Goal: Transaction & Acquisition: Purchase product/service

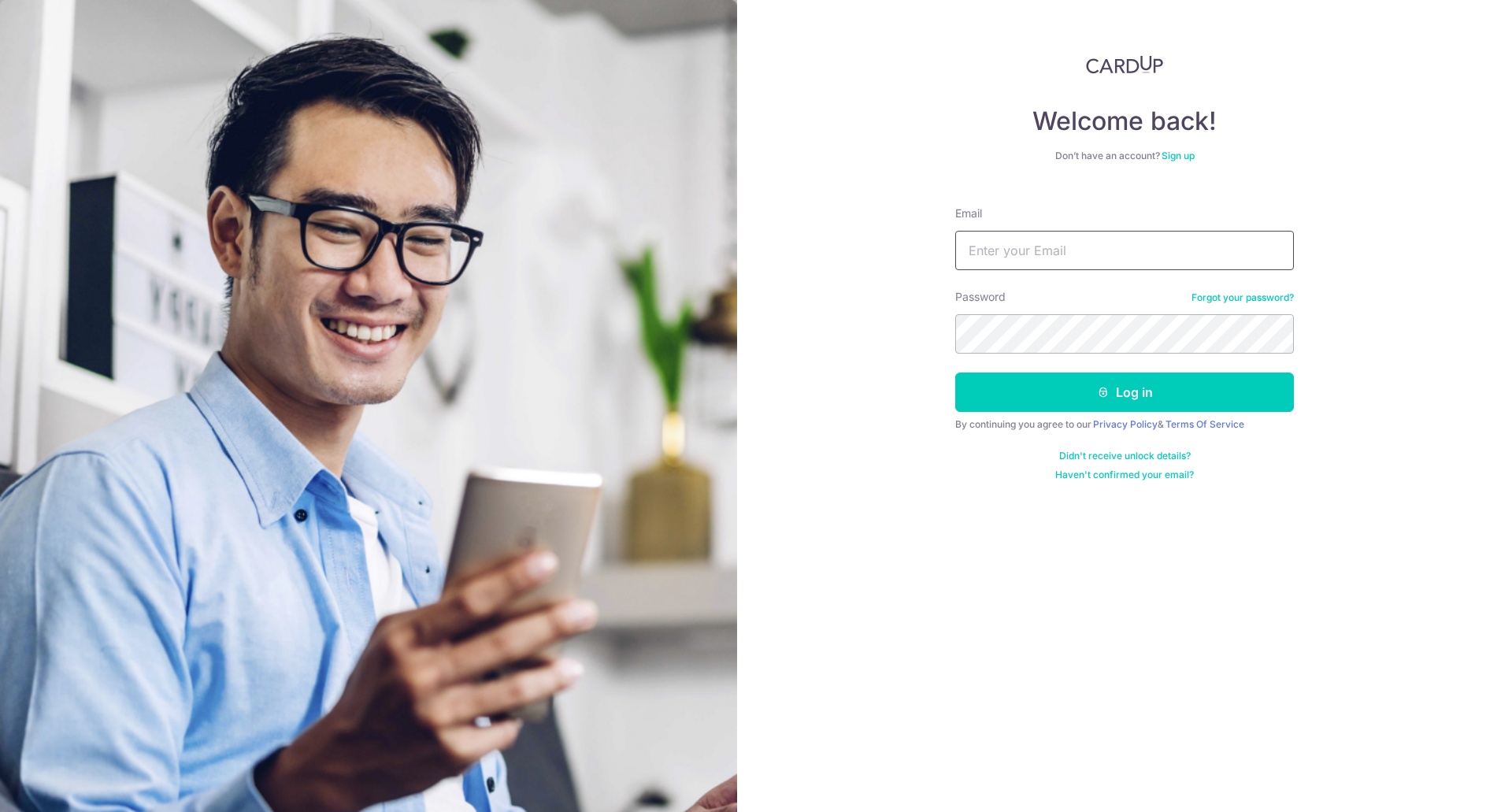
click at [1027, 255] on input "Email" at bounding box center [1124, 250] width 339 height 39
type input "[EMAIL_ADDRESS][DOMAIN_NAME]"
click at [955, 373] on button "Log in" at bounding box center [1124, 392] width 339 height 39
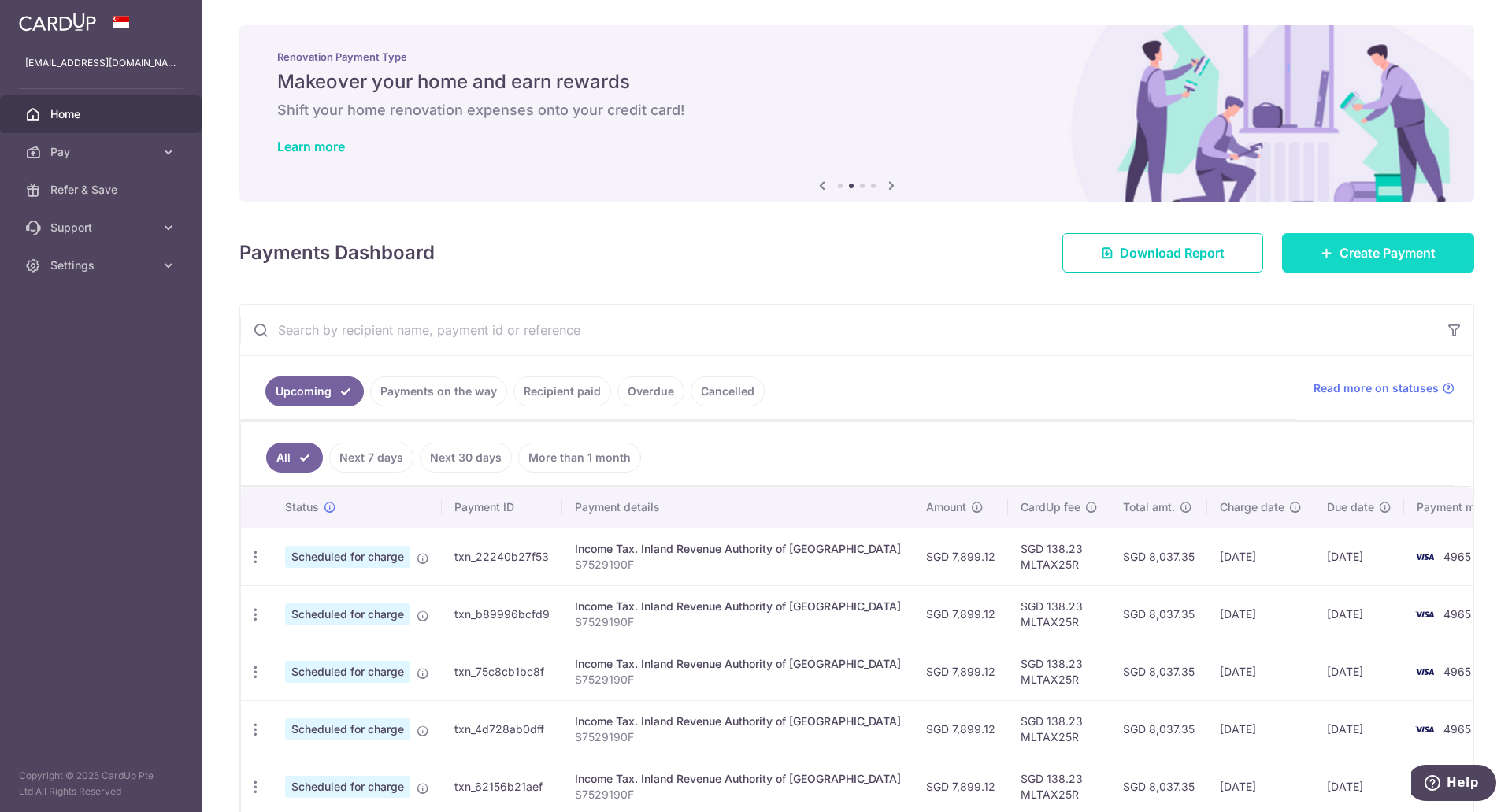
click at [1358, 264] on link "Create Payment" at bounding box center [1377, 252] width 192 height 39
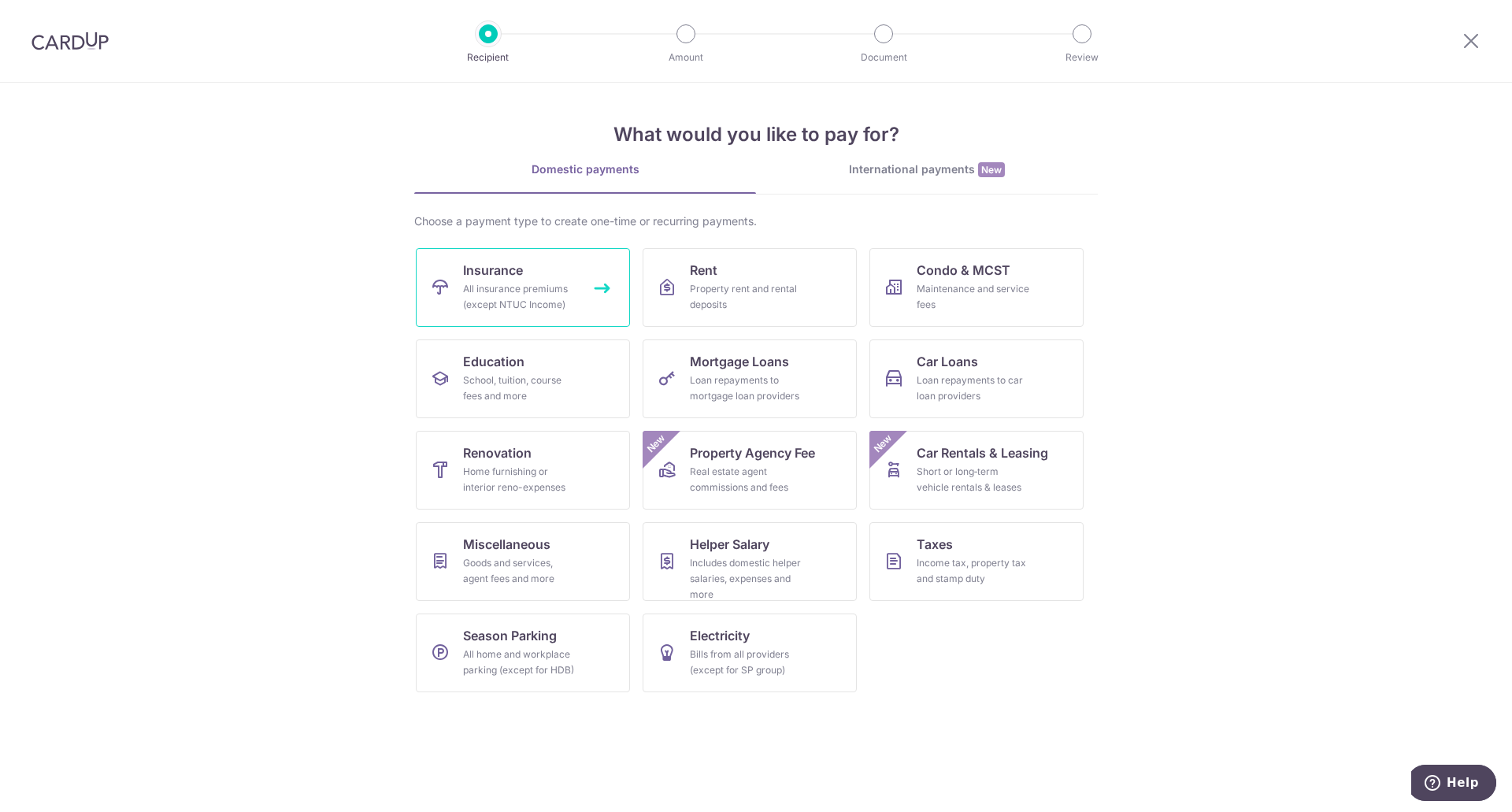
click at [539, 291] on div "All insurance premiums (except NTUC Income)" at bounding box center [520, 297] width 114 height 32
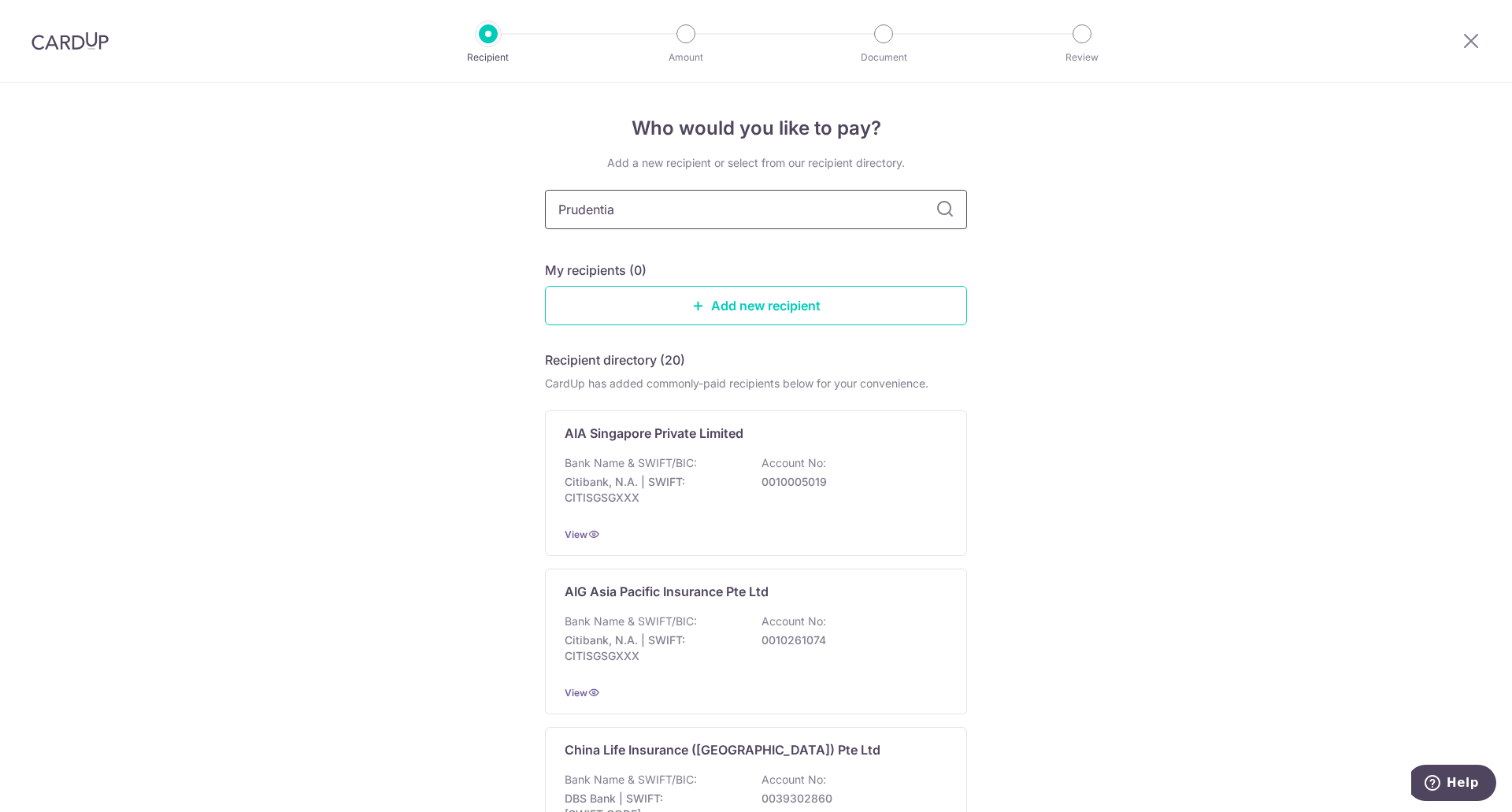
type input "Prudential"
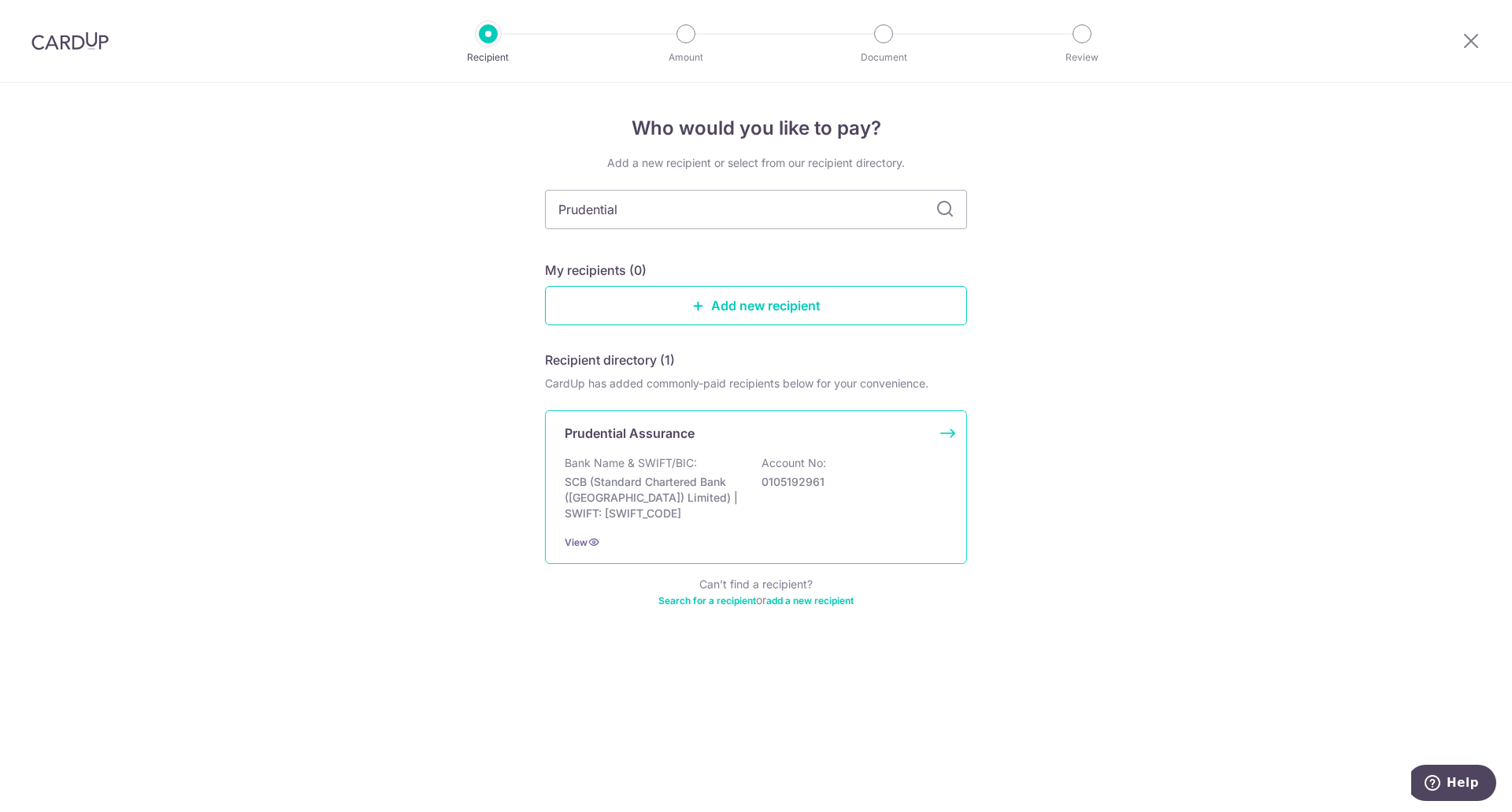
click at [782, 508] on div "Bank Name & SWIFT/BIC: SCB (Standard Chartered Bank (Singapore) Limited) | SWIF…" at bounding box center [756, 488] width 383 height 66
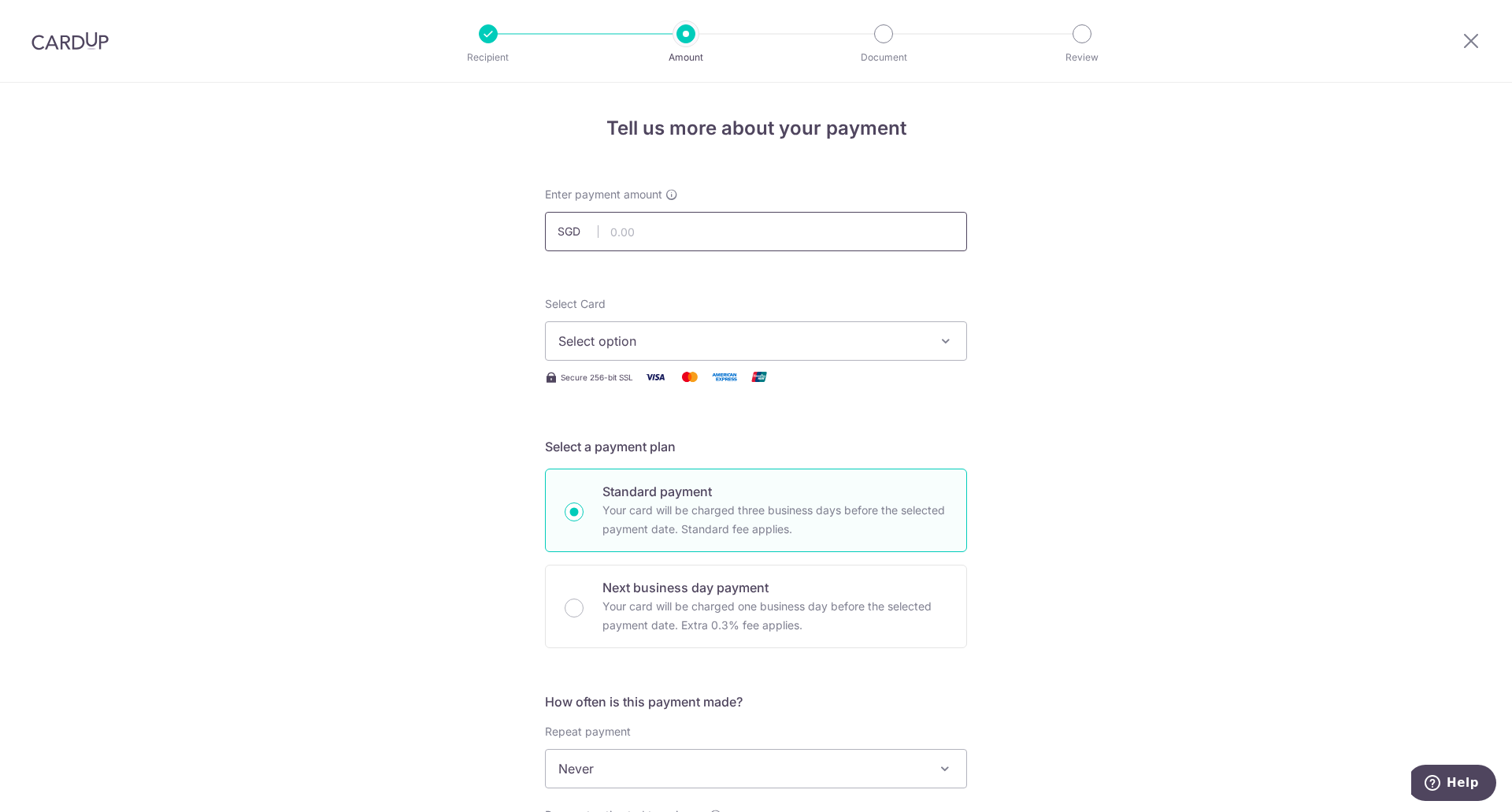
click at [675, 229] on input "text" at bounding box center [756, 231] width 422 height 39
click at [740, 237] on input "18000" at bounding box center [756, 231] width 422 height 39
type input "18,000.00"
click at [752, 340] on span "Select option" at bounding box center [741, 340] width 367 height 19
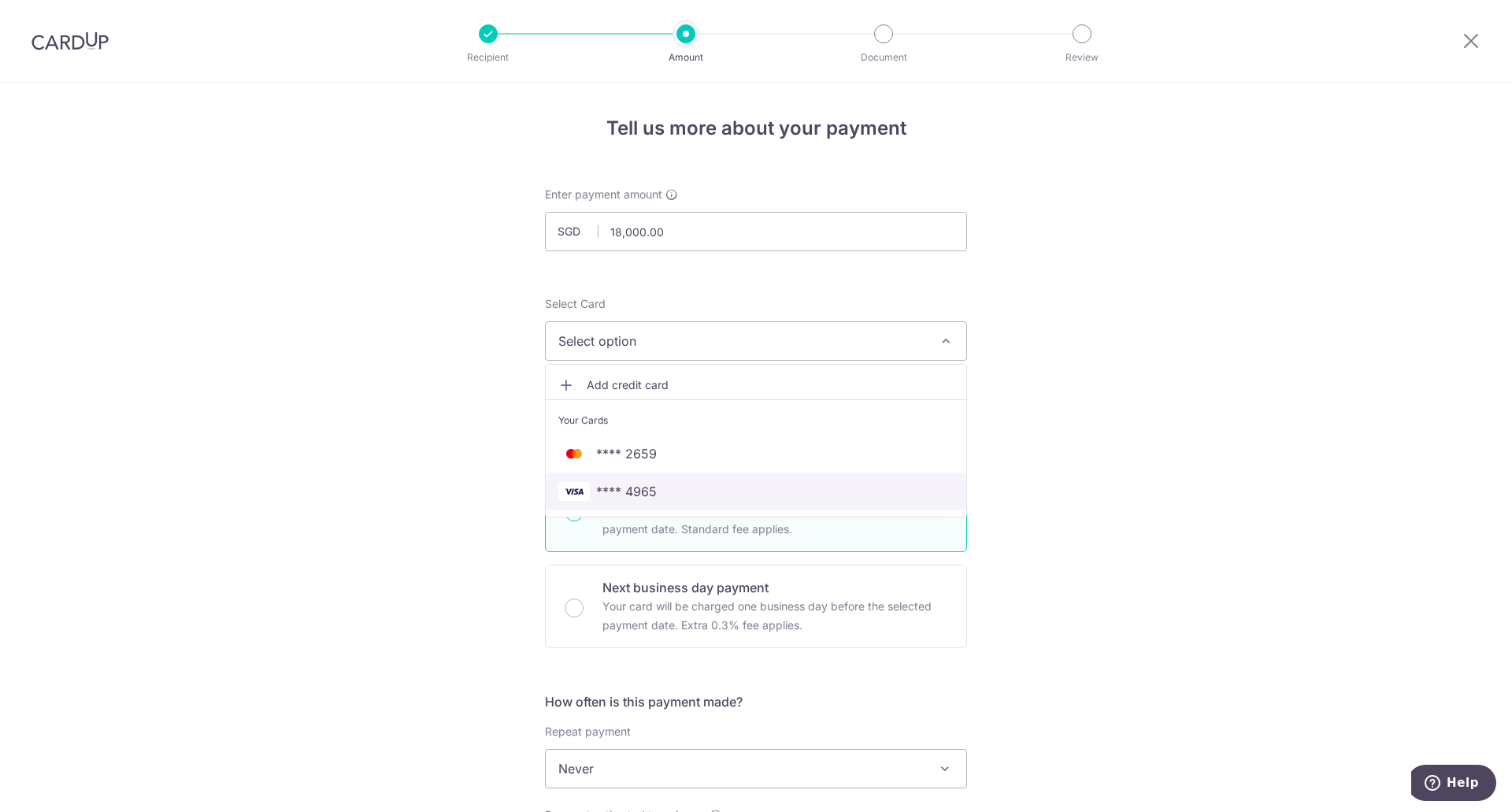
click at [665, 486] on span "**** 4965" at bounding box center [756, 491] width 395 height 19
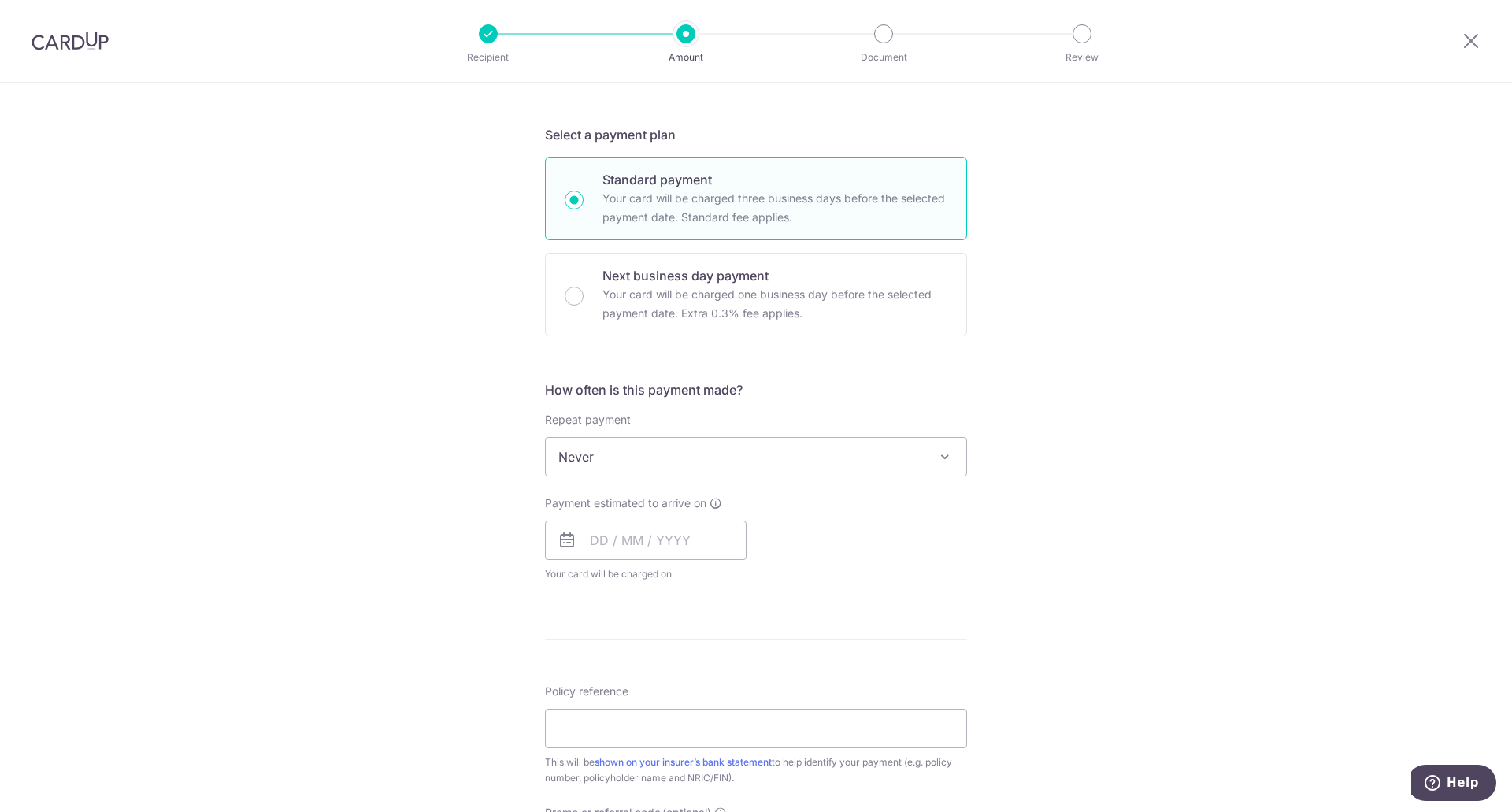
scroll to position [315, 0]
click at [595, 541] on input "text" at bounding box center [645, 536] width 202 height 39
click at [561, 743] on td "21" at bounding box center [577, 743] width 32 height 32
type input "21/09/2025"
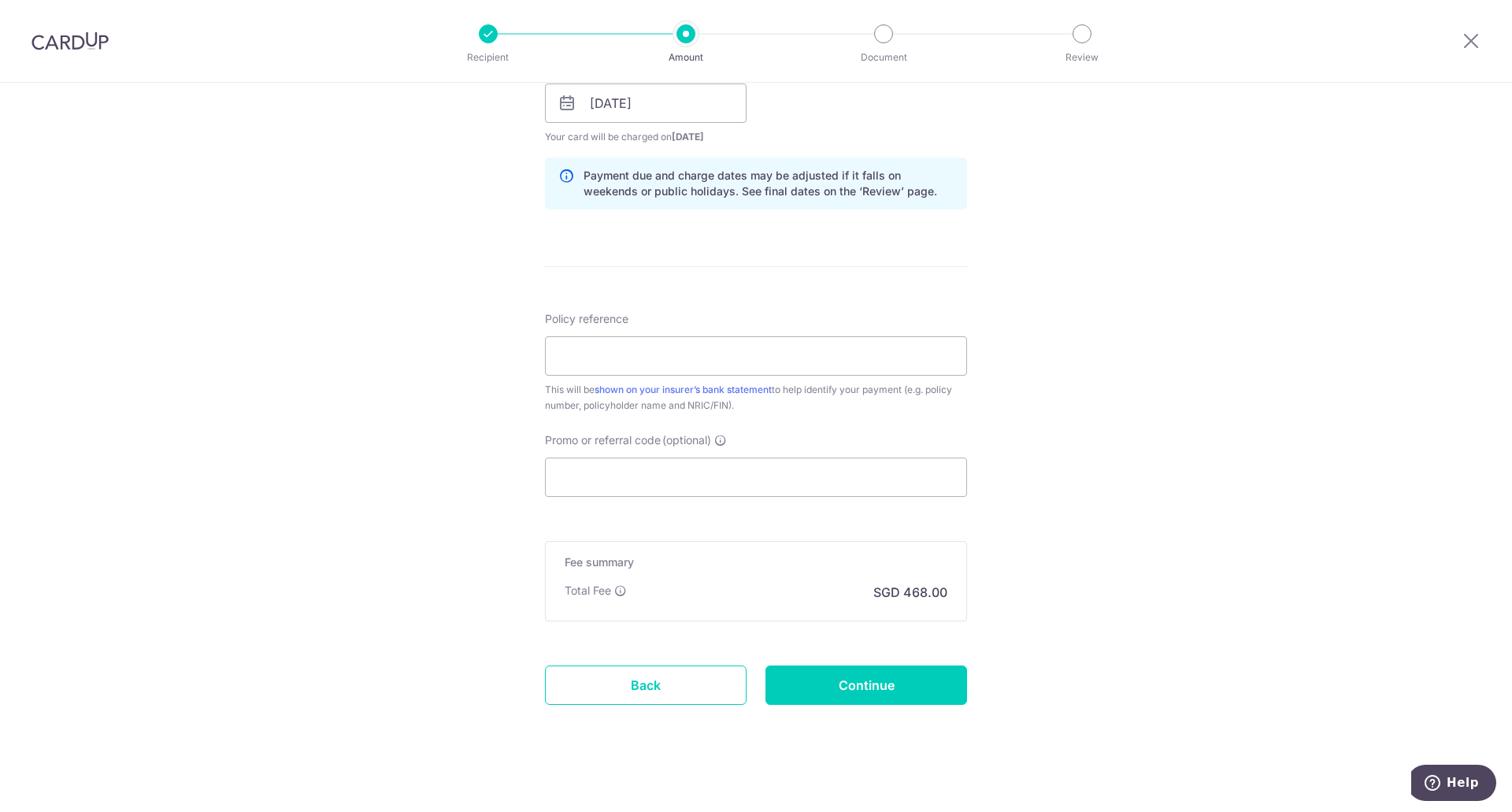
scroll to position [760, 0]
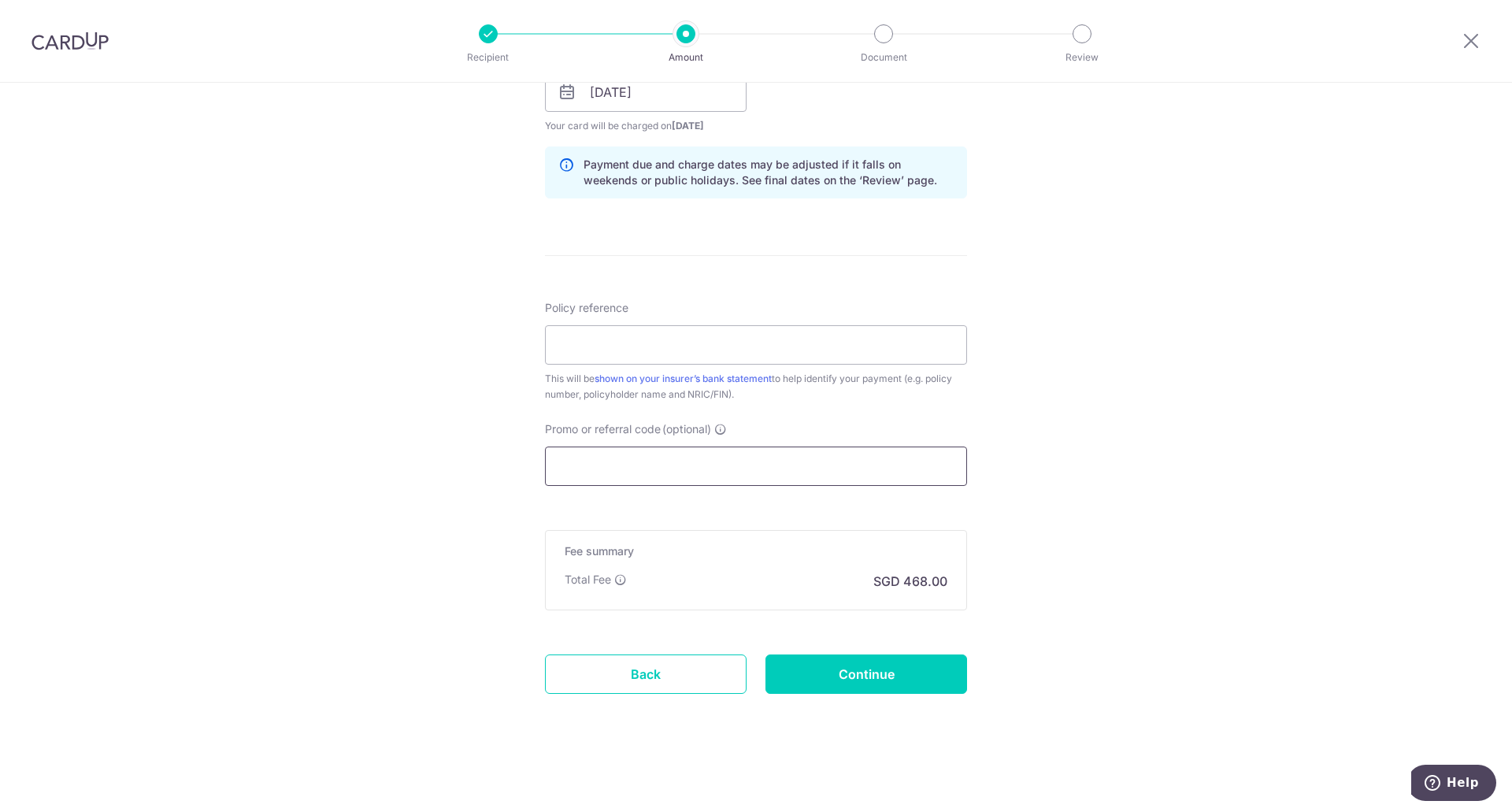
click at [727, 470] on input "Promo or referral code (optional)" at bounding box center [756, 466] width 422 height 39
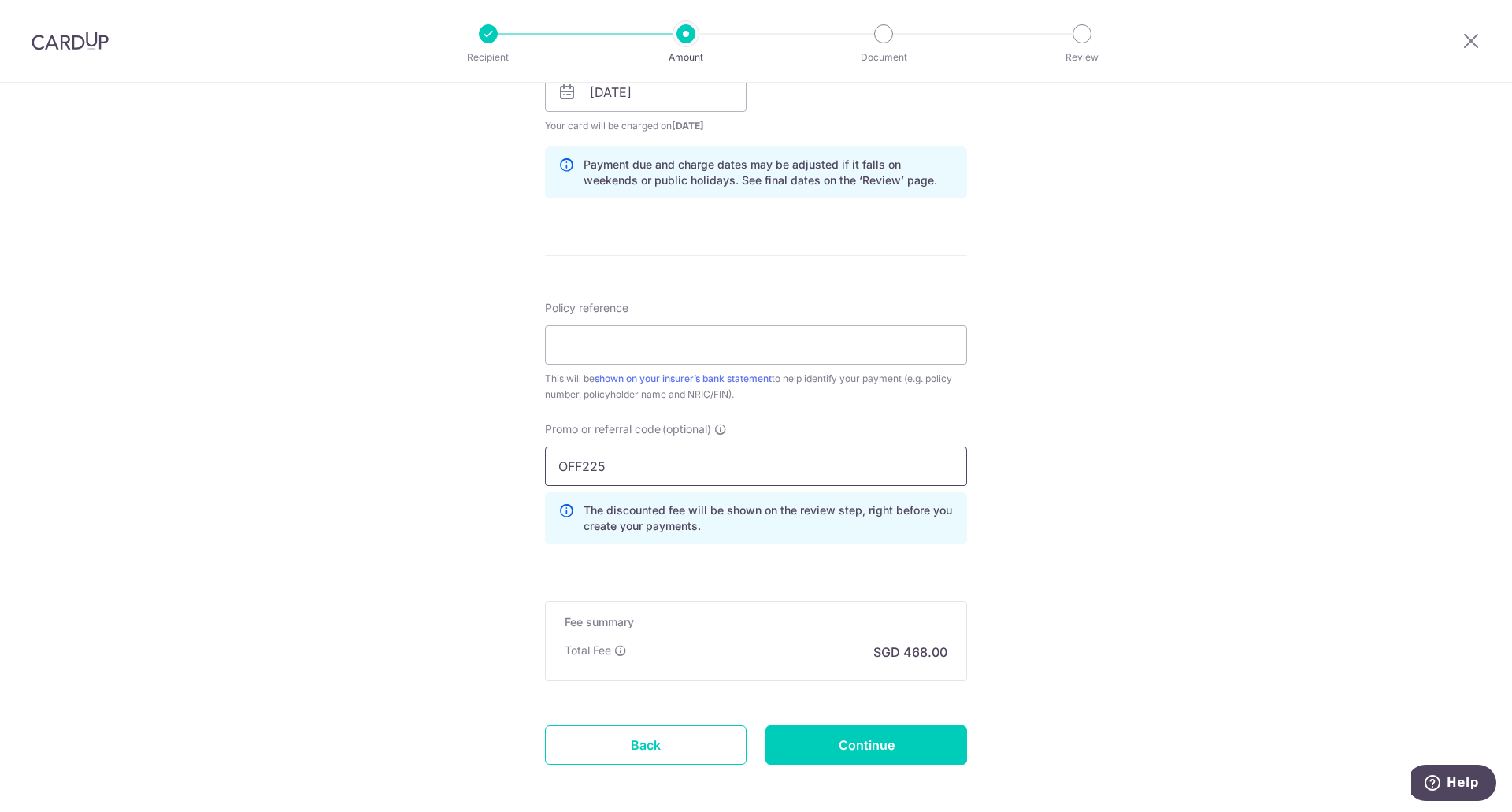
type input "OFF225"
click at [806, 515] on p "The discounted fee will be shown on the review step, right before you create yo…" at bounding box center [769, 518] width 370 height 32
click at [712, 472] on input "OFF225" at bounding box center [756, 466] width 422 height 39
click at [559, 340] on input "Policy reference" at bounding box center [756, 345] width 422 height 39
click at [821, 328] on input "Policy reference" at bounding box center [756, 345] width 422 height 39
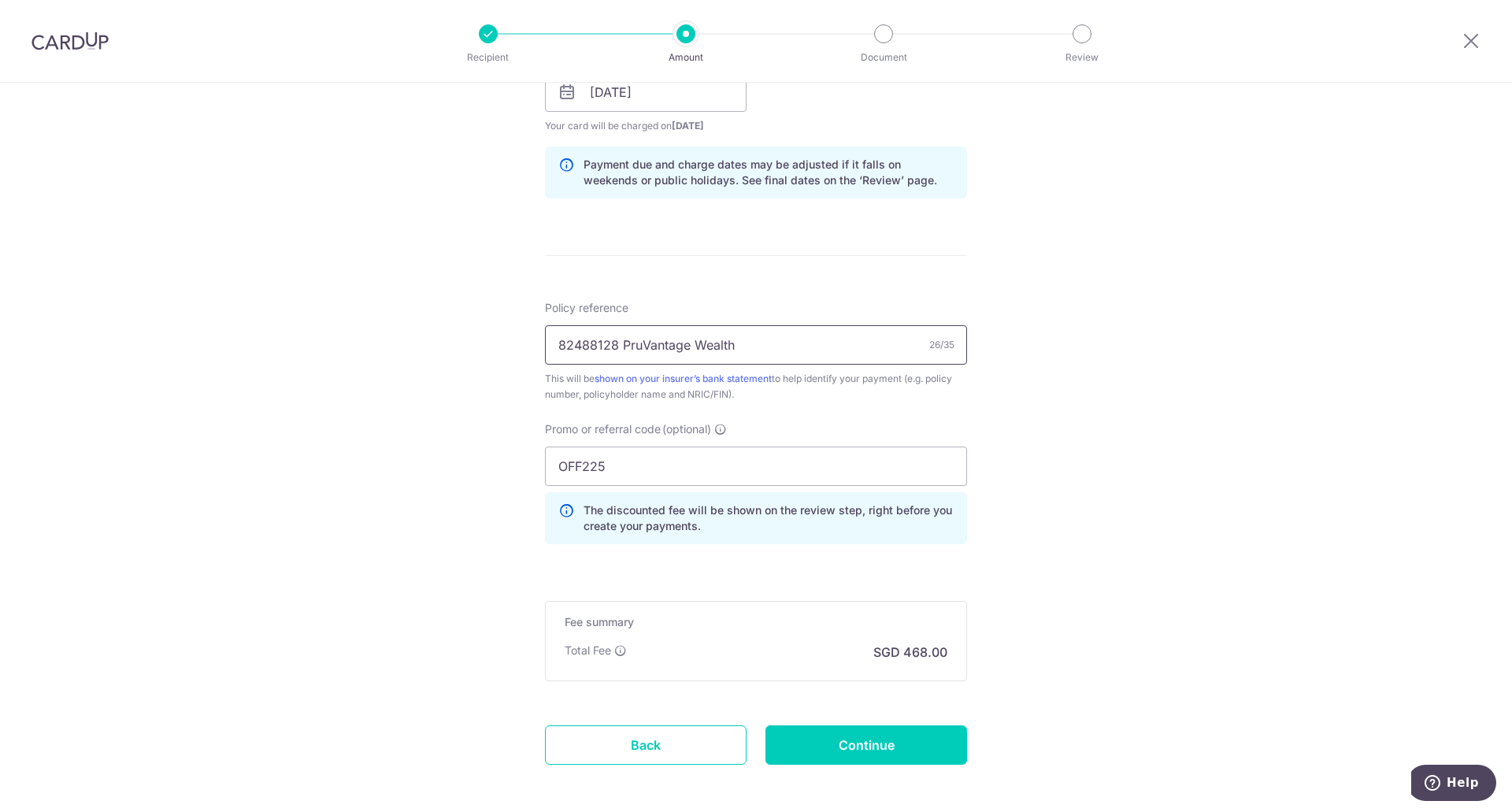
type input "82488128 PruVantage Wealth"
click at [1163, 319] on div "Tell us more about your payment Enter payment amount SGD 18,000.00 18000.00 Sel…" at bounding box center [756, 102] width 1512 height 1560
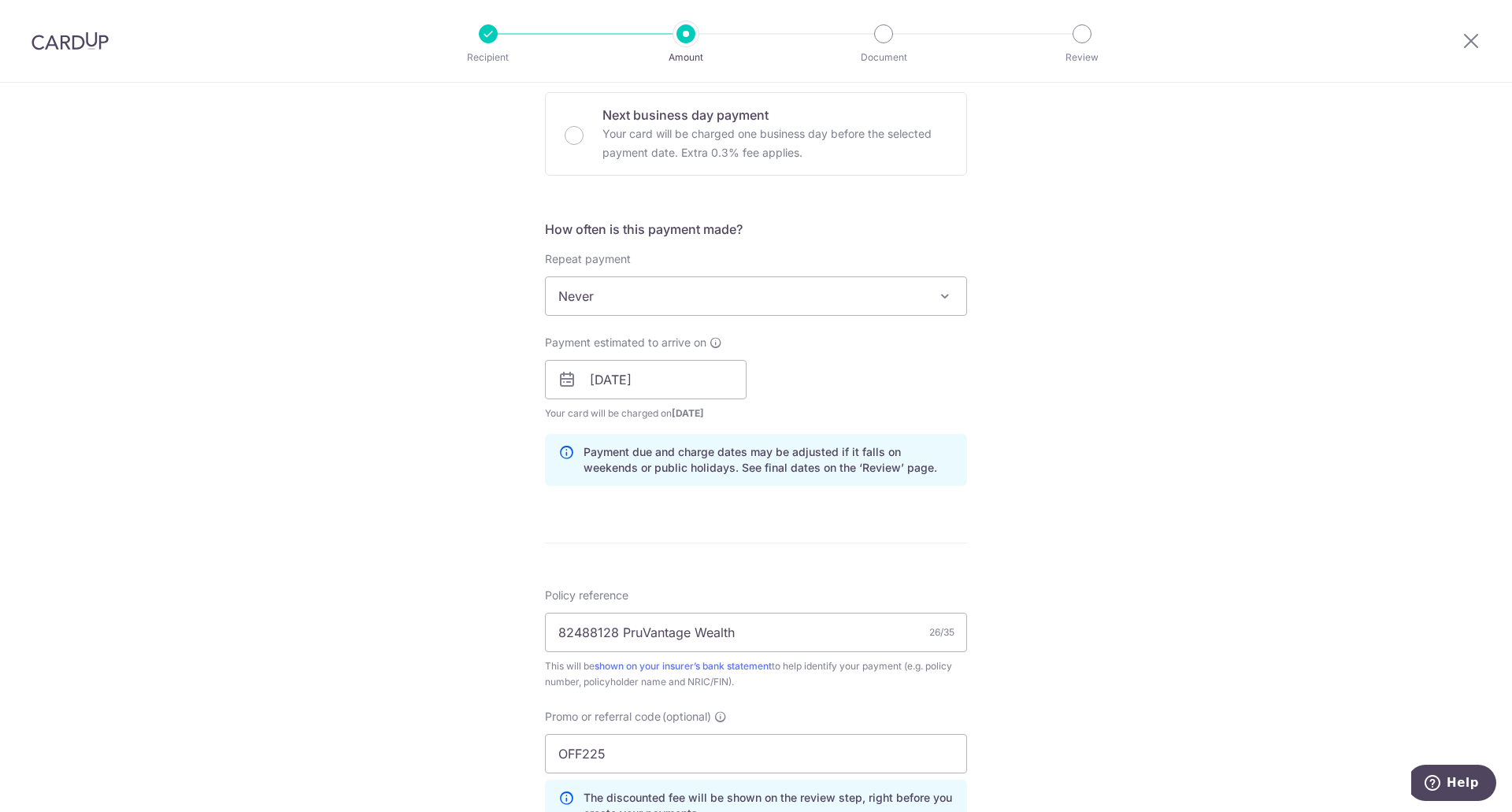
scroll to position [831, 0]
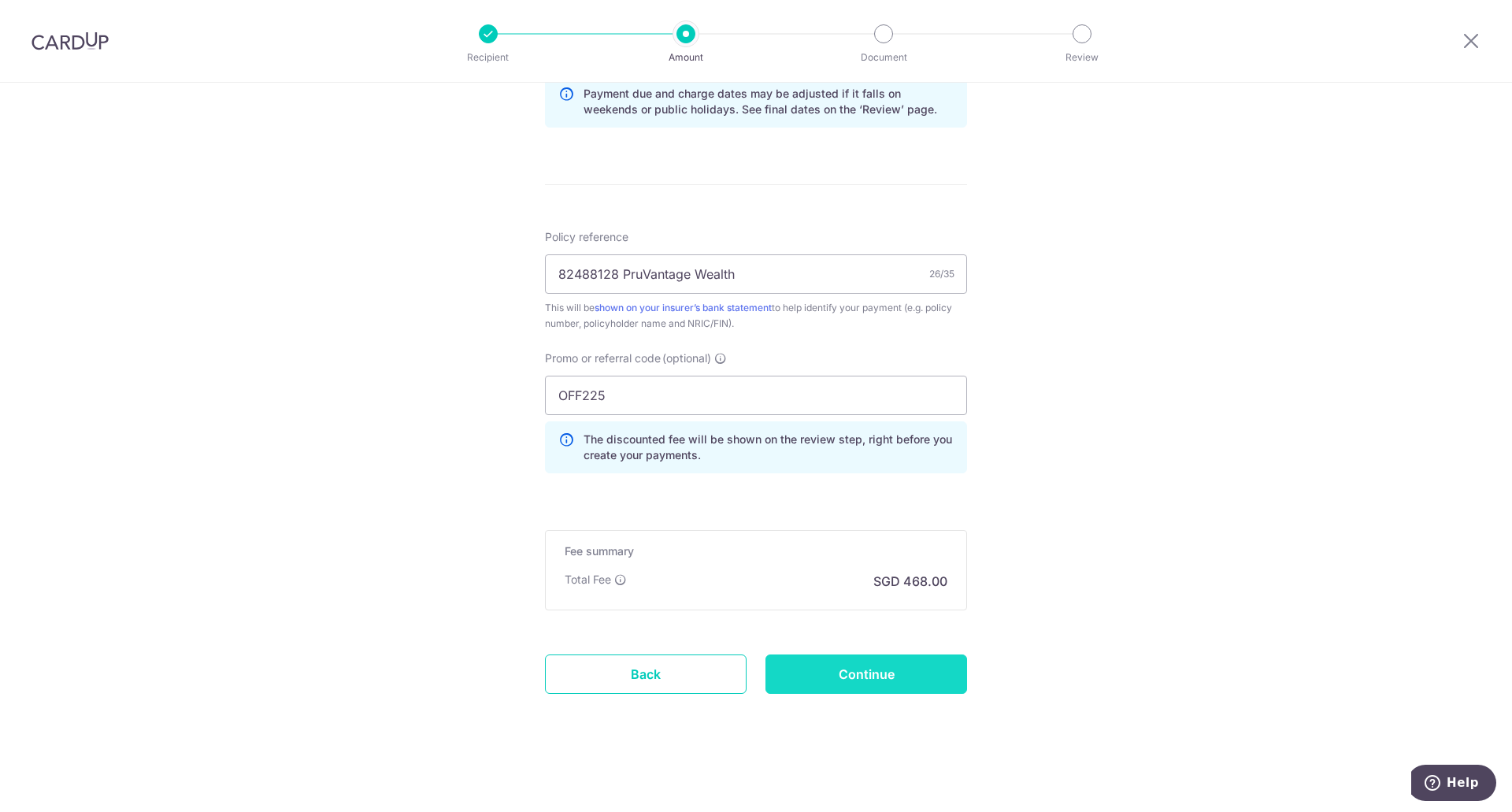
click at [913, 682] on input "Continue" at bounding box center [866, 673] width 202 height 39
type input "Create Schedule"
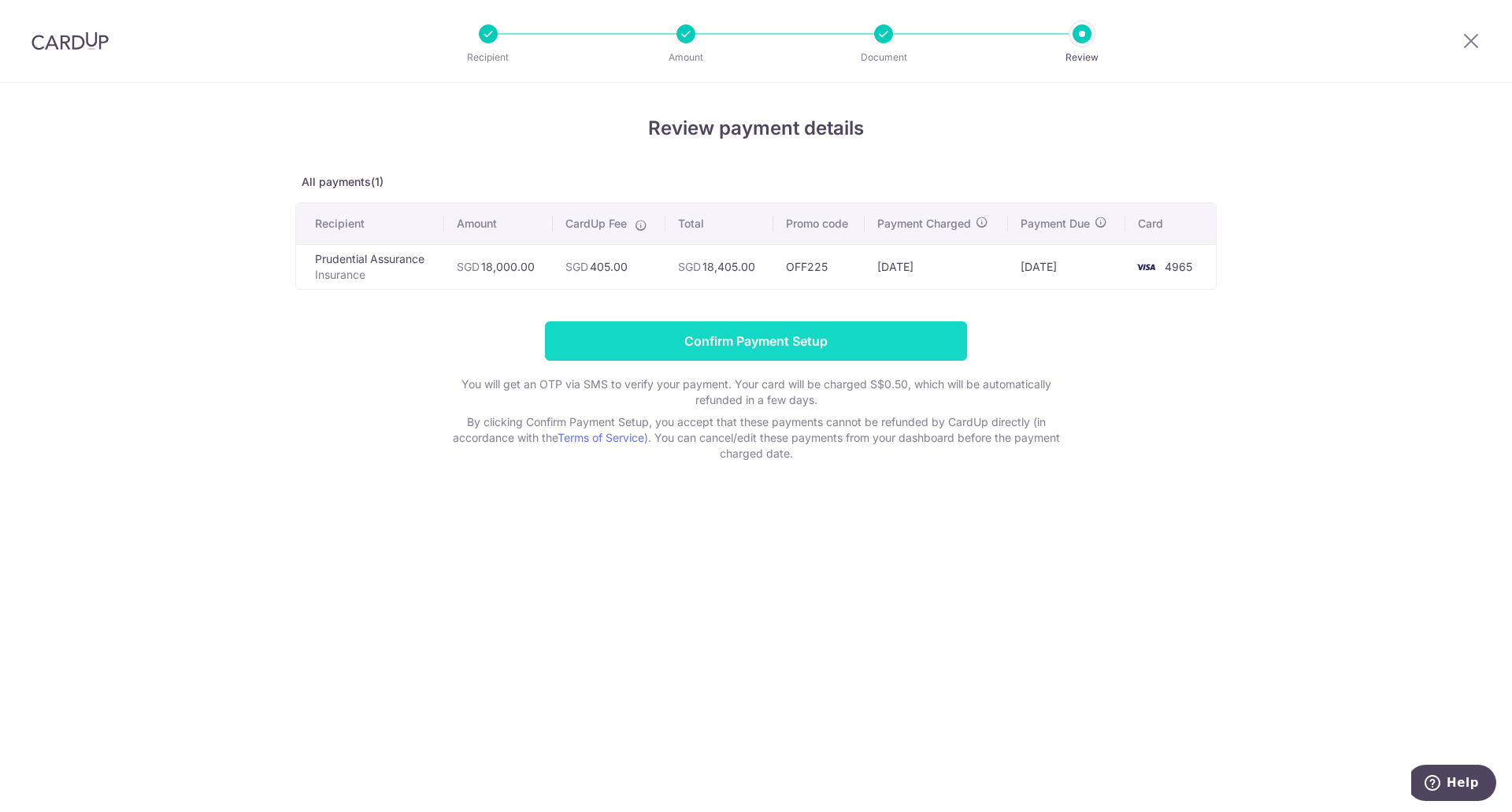
click at [771, 330] on input "Confirm Payment Setup" at bounding box center [756, 340] width 422 height 39
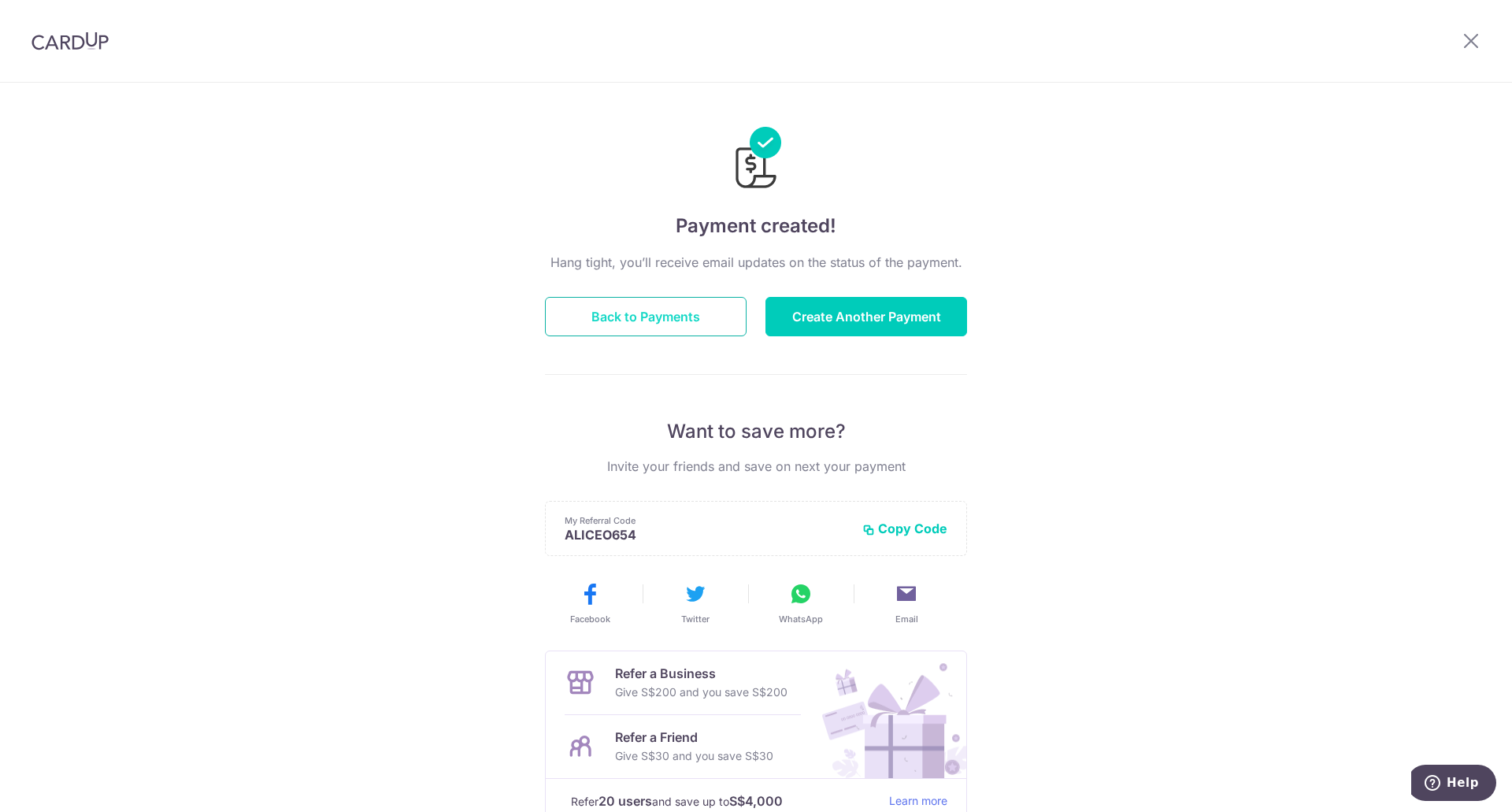
click at [648, 316] on button "Back to Payments" at bounding box center [645, 316] width 202 height 39
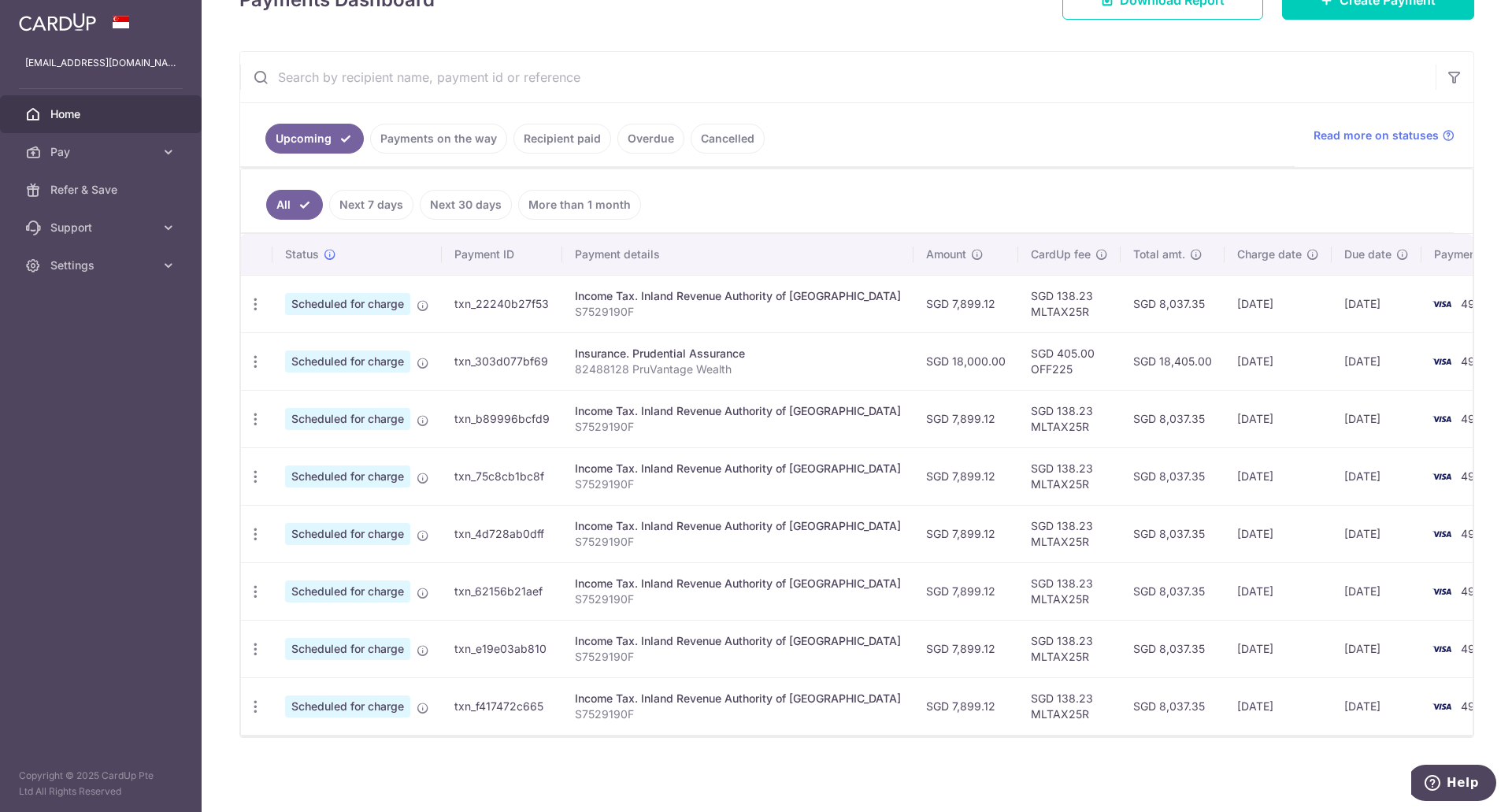
scroll to position [261, 0]
click at [254, 354] on icon "button" at bounding box center [256, 362] width 17 height 17
click at [558, 355] on td "txn_303d077bf69" at bounding box center [502, 360] width 120 height 57
click at [1461, 772] on button "Help" at bounding box center [1451, 783] width 89 height 37
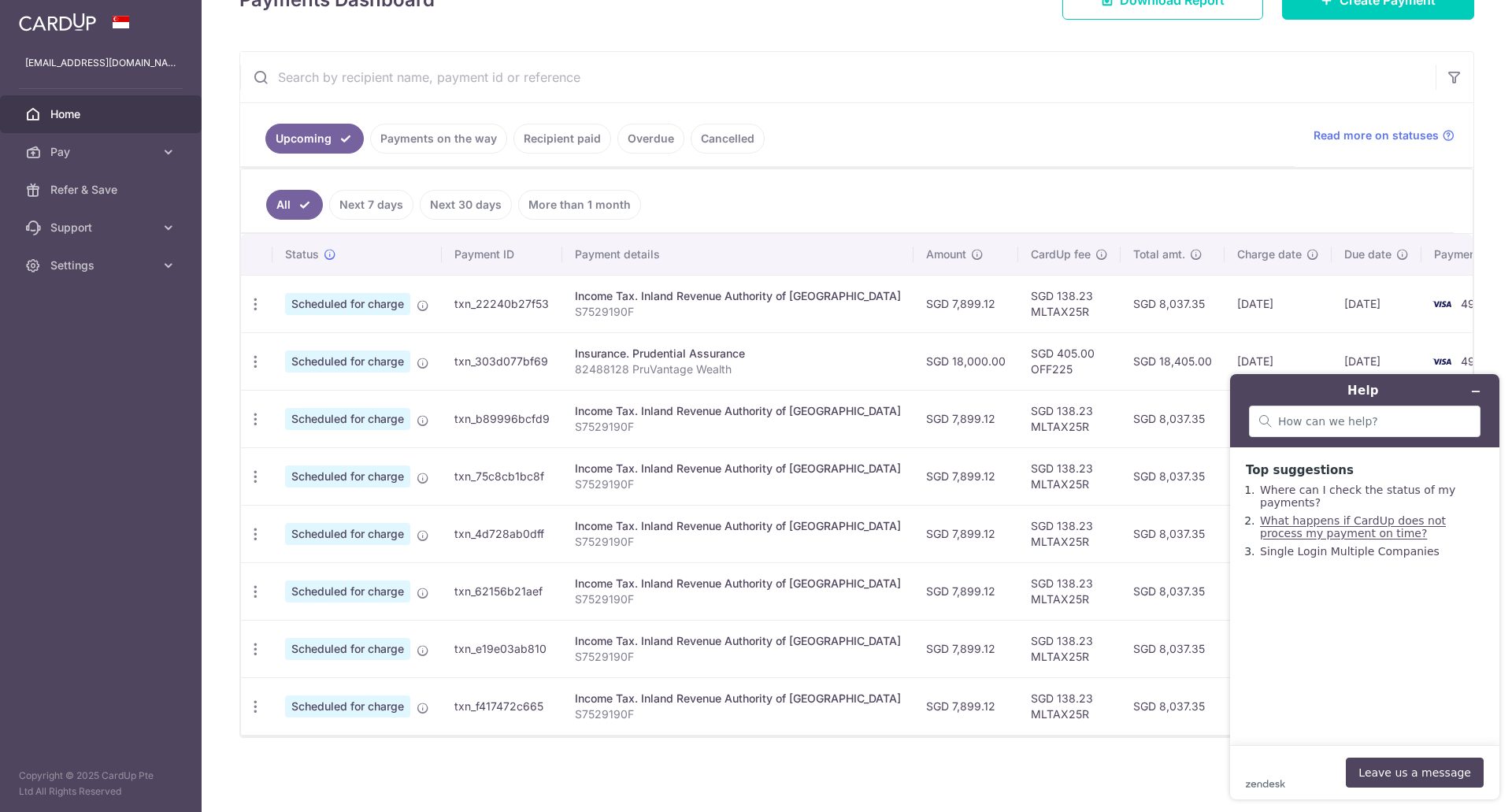
click at [1328, 526] on link "What happens if CardUp does not process my payment on time?" at bounding box center [1353, 526] width 186 height 25
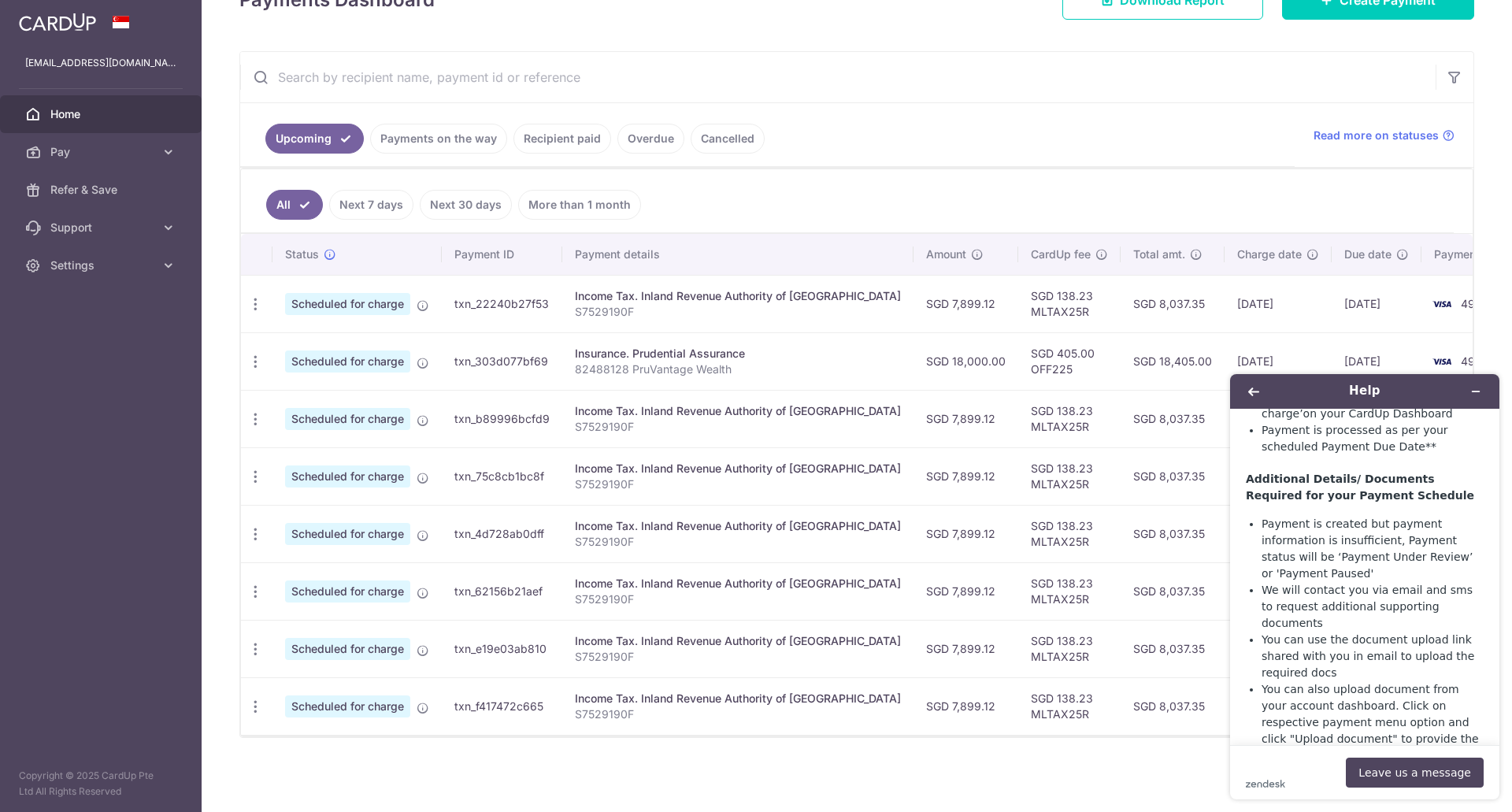
scroll to position [472, 0]
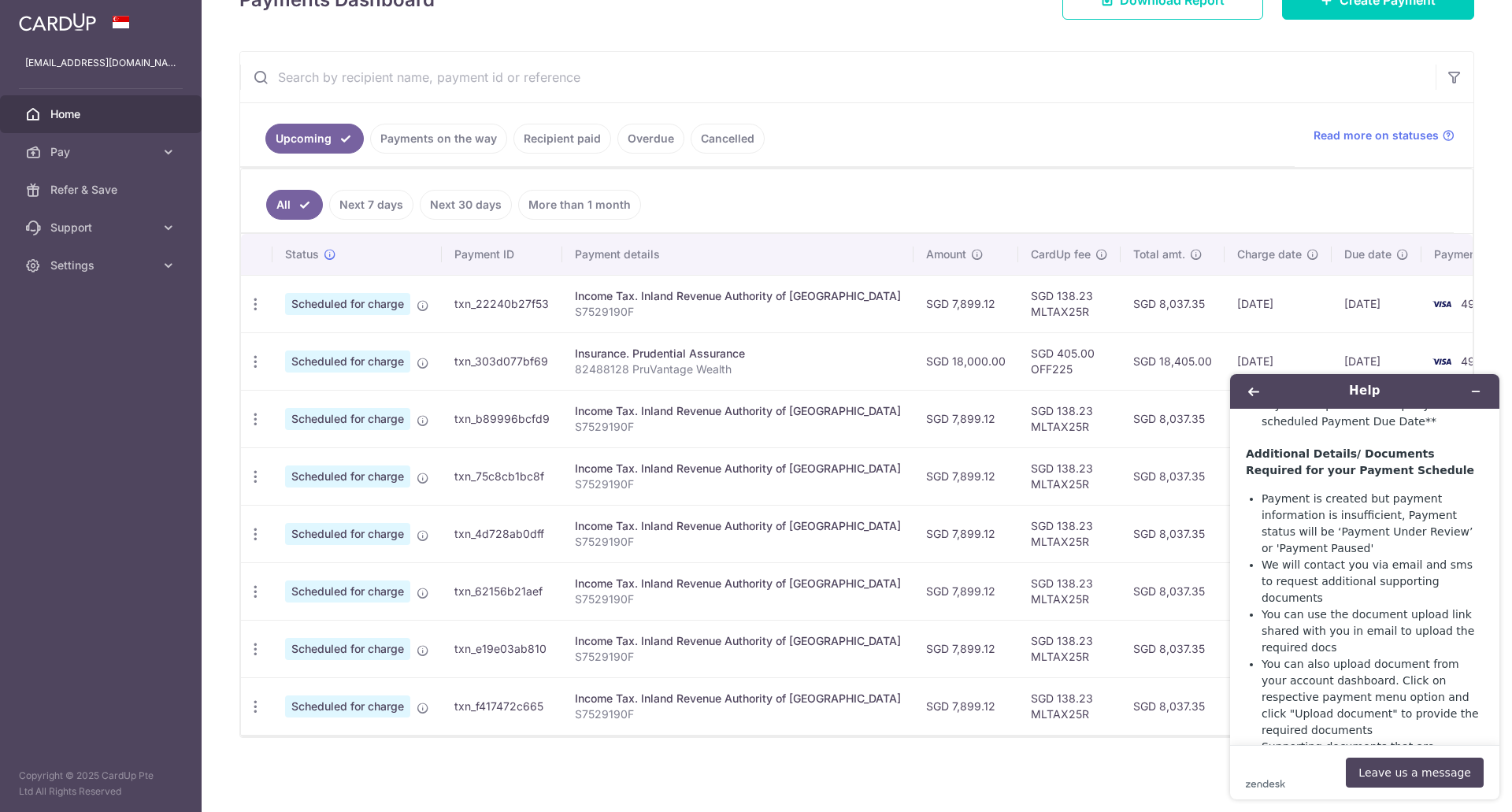
click at [731, 351] on div "Insurance. Prudential Assurance" at bounding box center [737, 353] width 326 height 16
click at [1332, 353] on td "[DATE]" at bounding box center [1377, 360] width 90 height 57
click at [49, 111] on link "Home" at bounding box center [100, 115] width 202 height 38
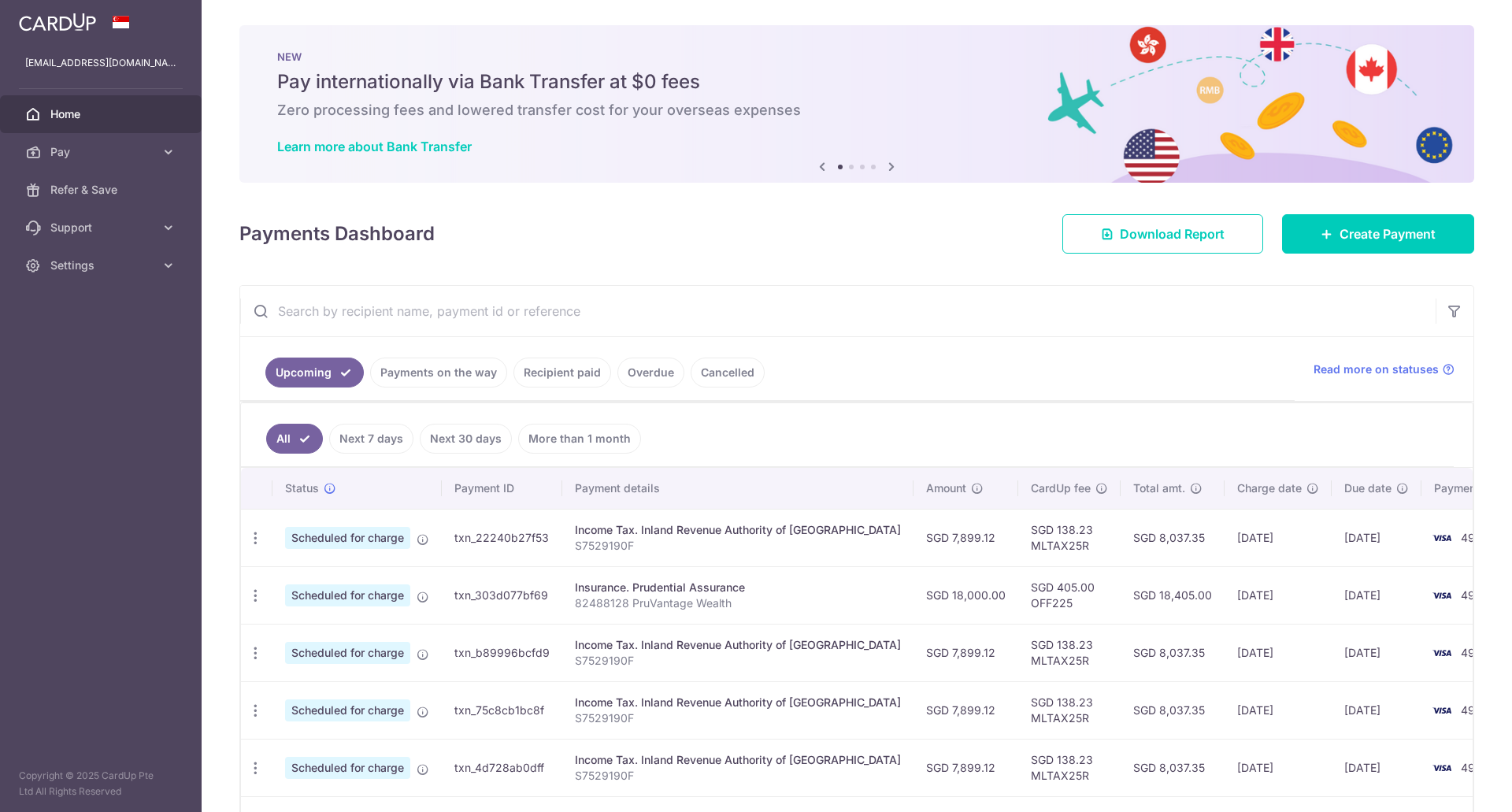
scroll to position [79, 0]
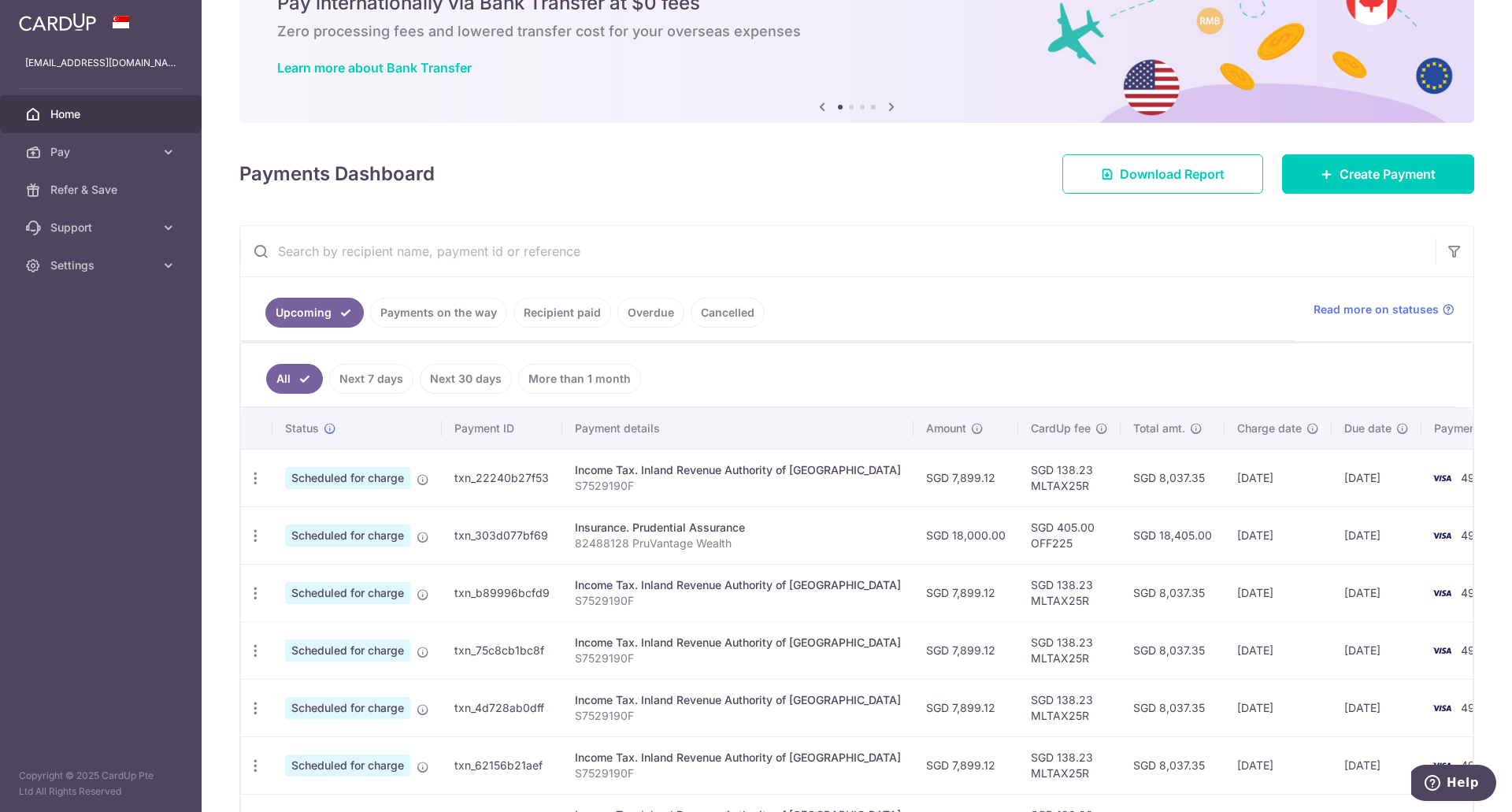
click at [1421, 545] on td "4965" at bounding box center [1481, 535] width 120 height 57
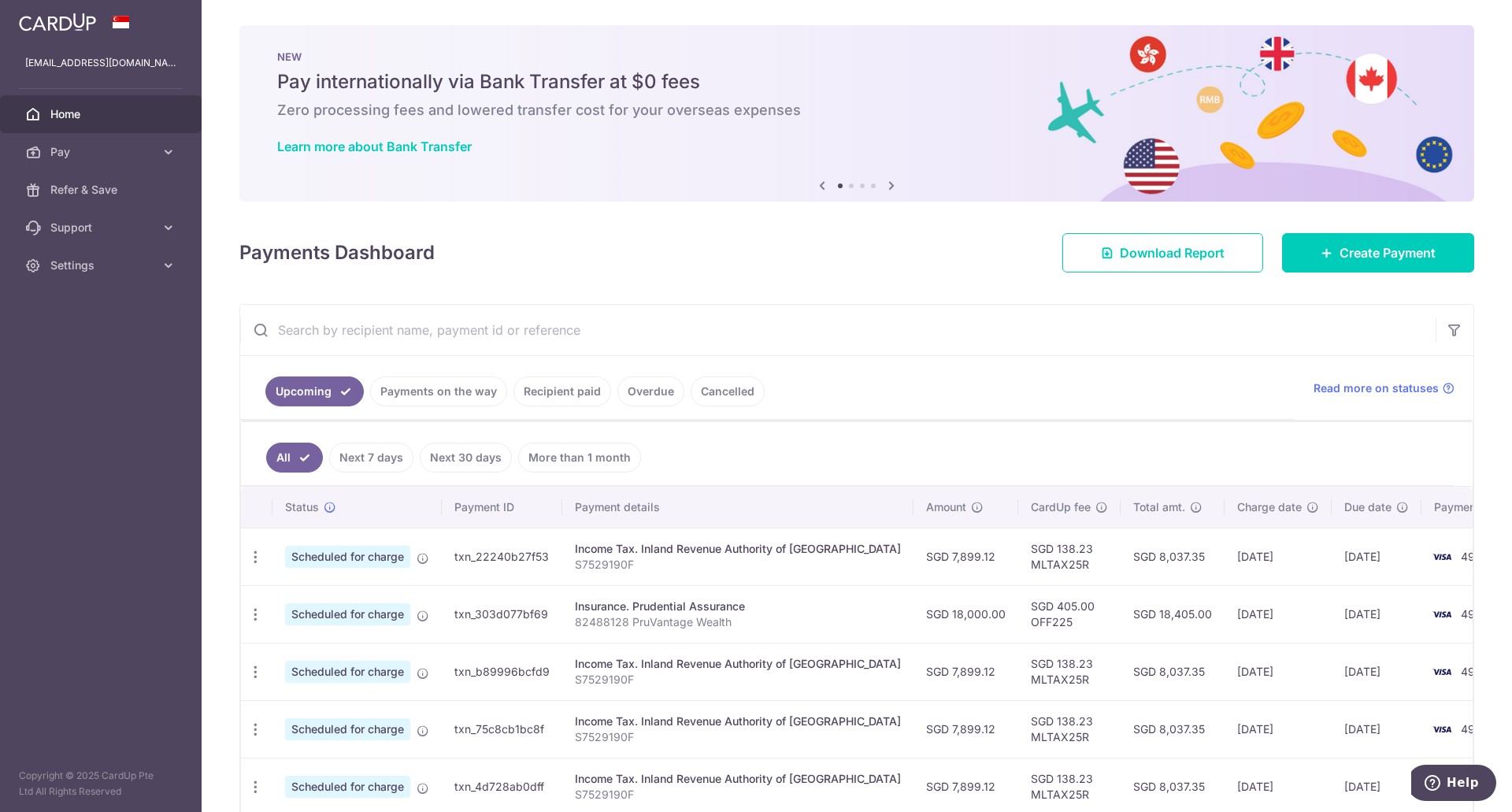
scroll to position [158, 0]
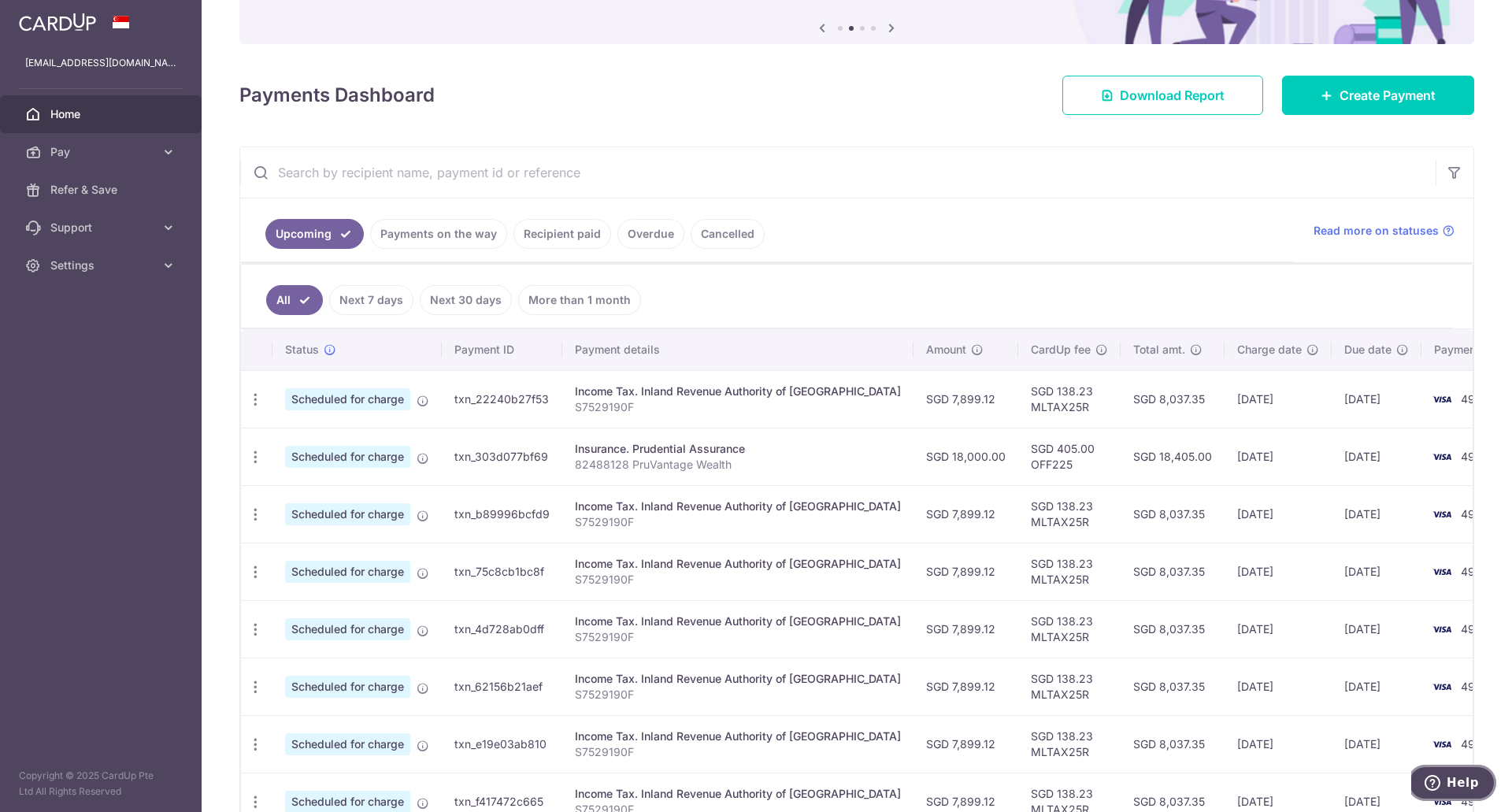
click at [1469, 773] on button "Help" at bounding box center [1451, 783] width 89 height 37
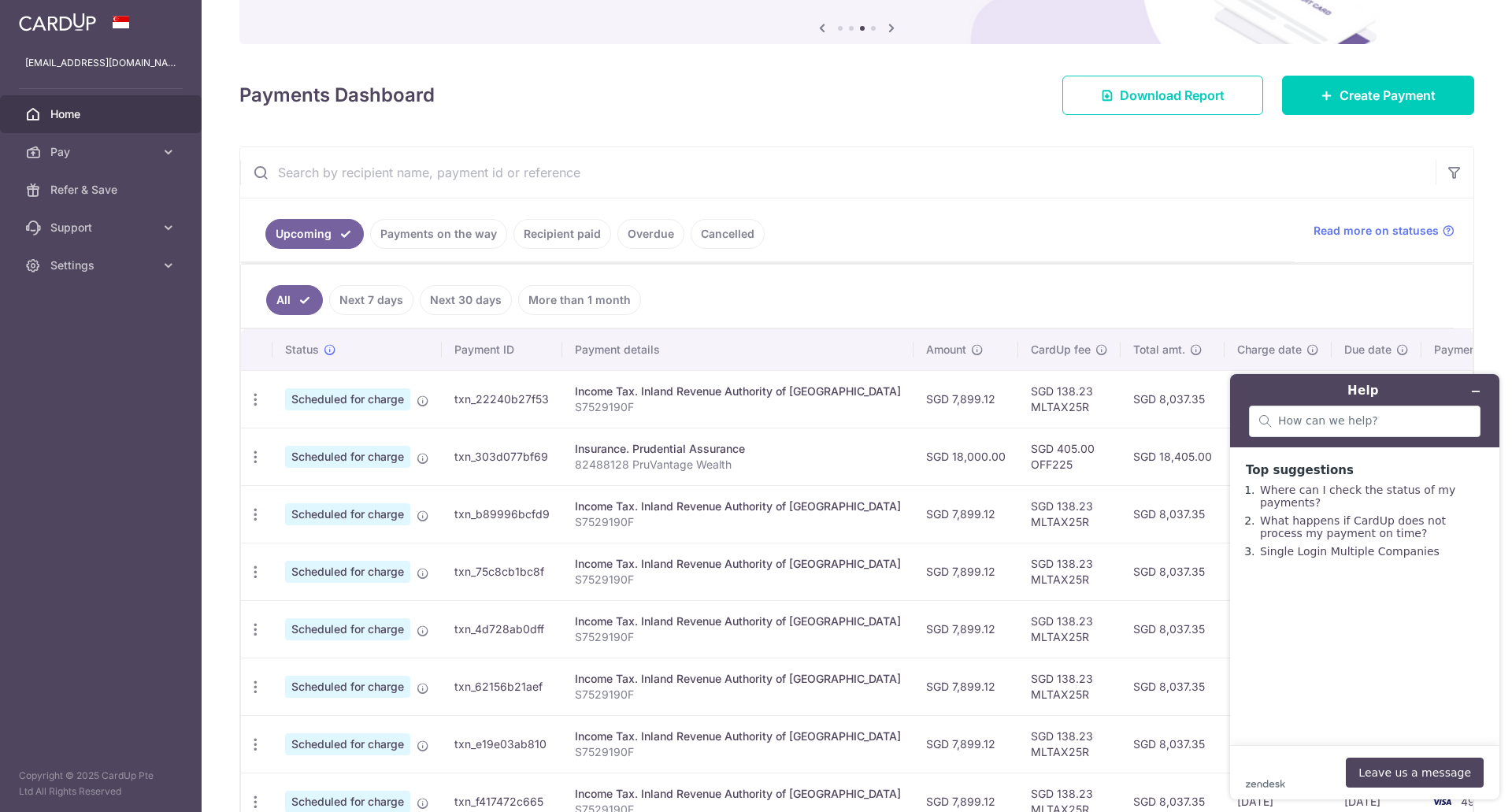
click at [1294, 757] on div "zendesk .cls-1{fill:#03363d;} Leave us a message" at bounding box center [1364, 772] width 237 height 30
click at [1415, 772] on button "Leave us a message" at bounding box center [1415, 772] width 138 height 30
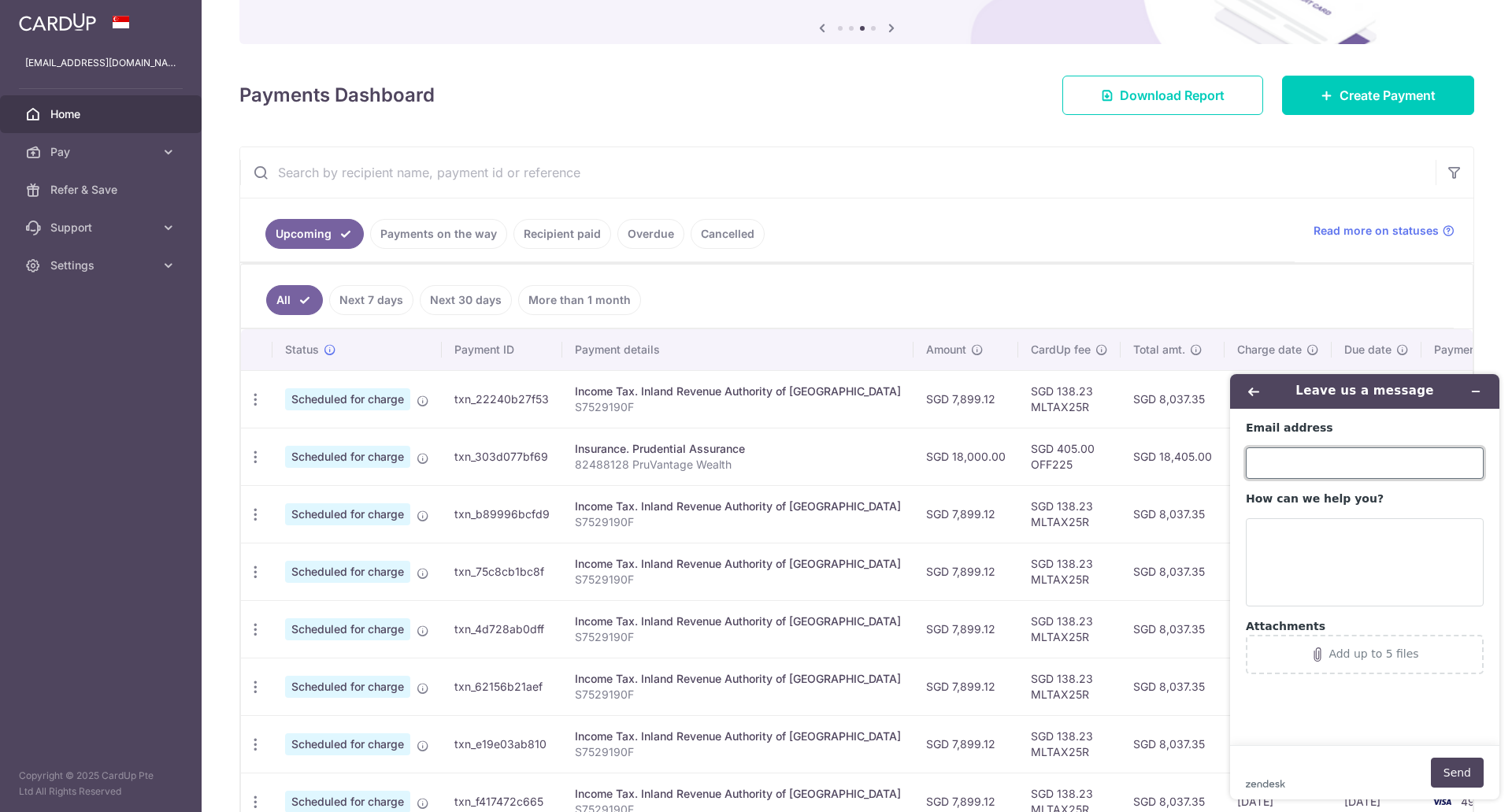
click at [1305, 459] on input "Email address" at bounding box center [1364, 463] width 237 height 32
type input "[EMAIL_ADDRESS][DOMAIN_NAME]"
click at [1359, 550] on textarea "How can we help you?" at bounding box center [1364, 562] width 237 height 88
drag, startPoint x: 455, startPoint y: 456, endPoint x: 549, endPoint y: 456, distance: 94.0
click at [549, 456] on td "txn_303d077bf69" at bounding box center [502, 456] width 120 height 57
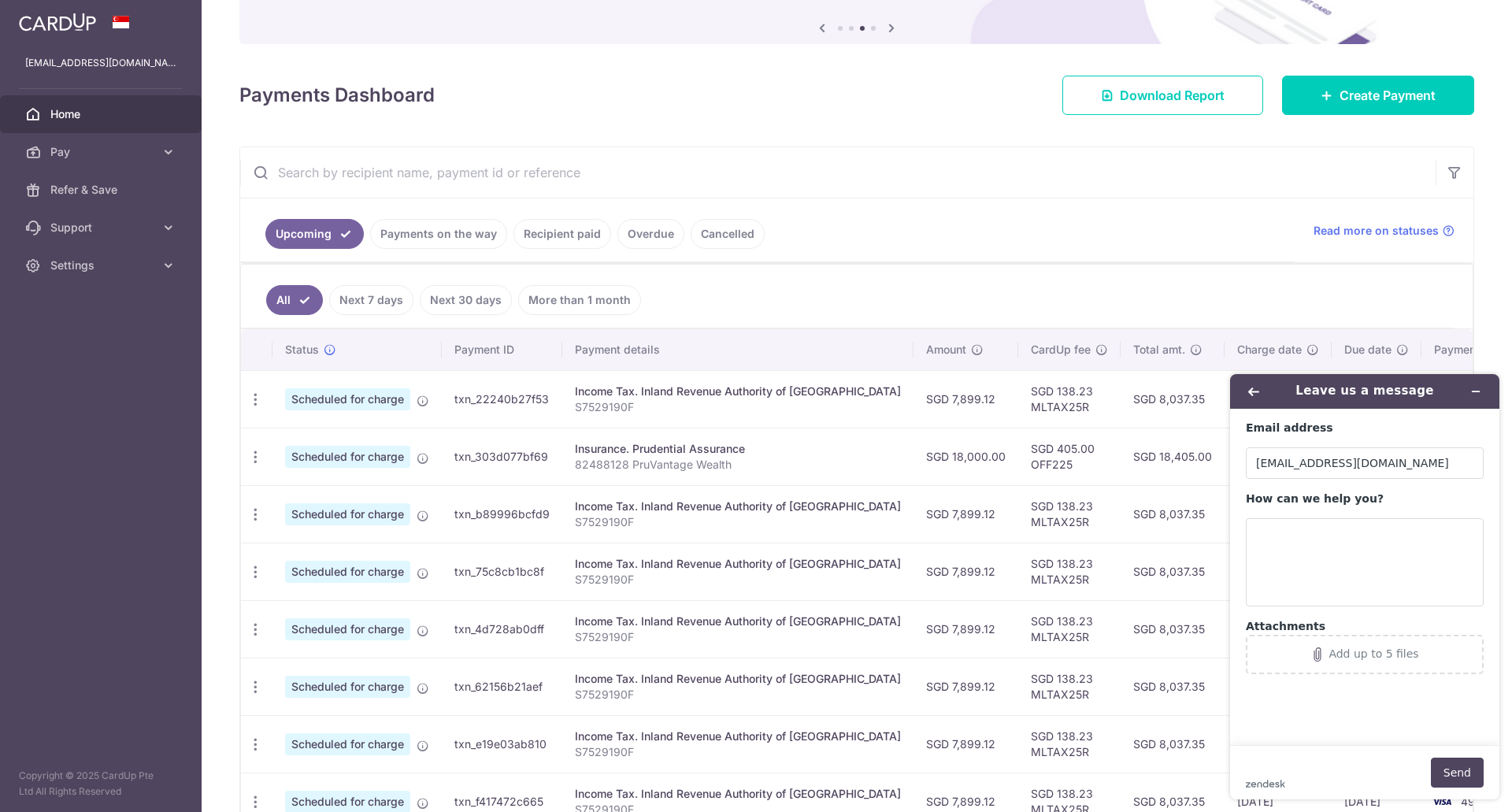
copy td "txn_303d077bf69"
click at [1358, 534] on textarea "How can we help you?" at bounding box center [1364, 562] width 237 height 88
paste textarea "txn_303d077bf69"
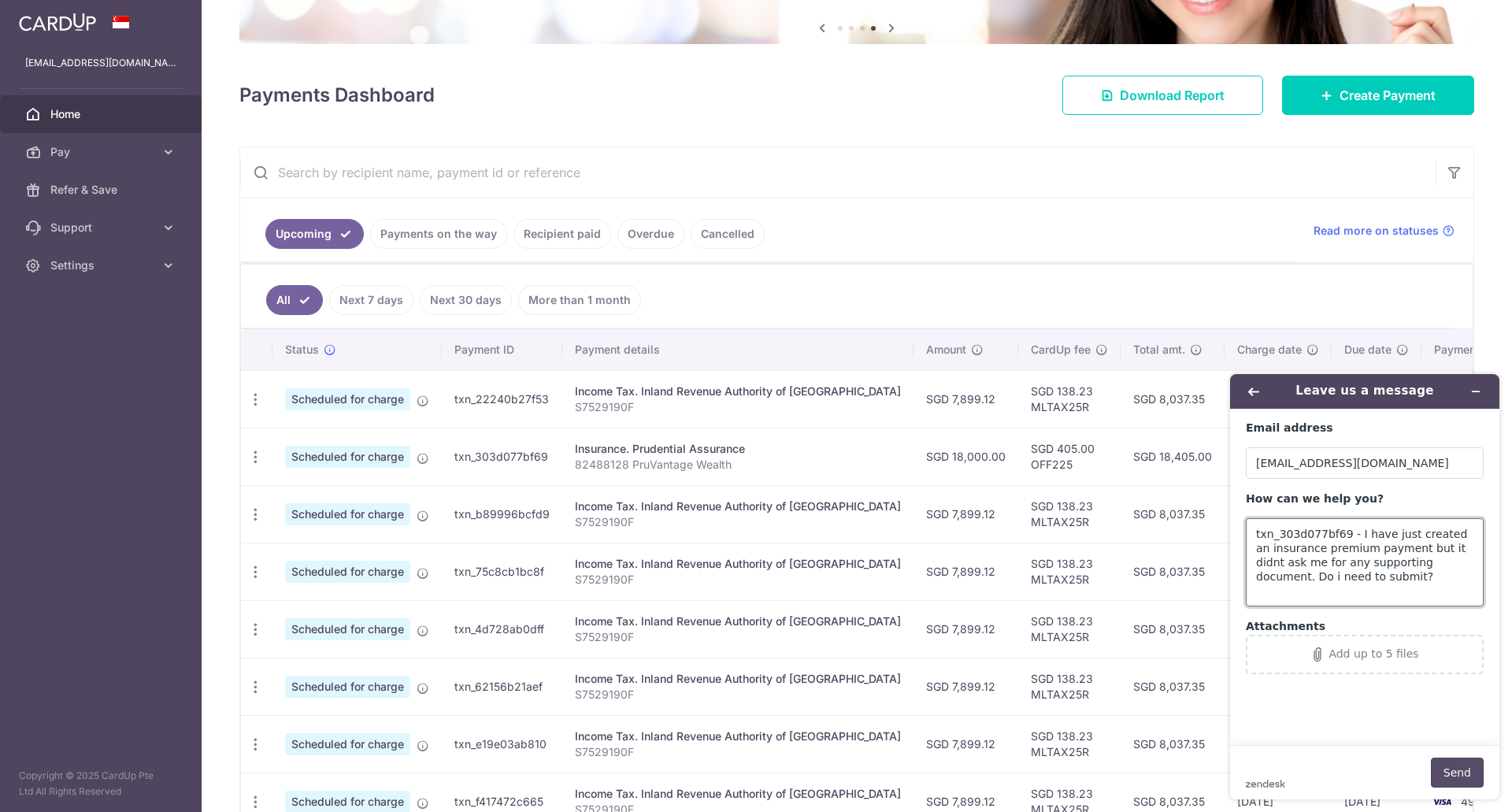
type textarea "txn_303d077bf69 - I have just created an insurance premium payment but it didnt…"
click at [1461, 775] on button "Send" at bounding box center [1457, 772] width 53 height 30
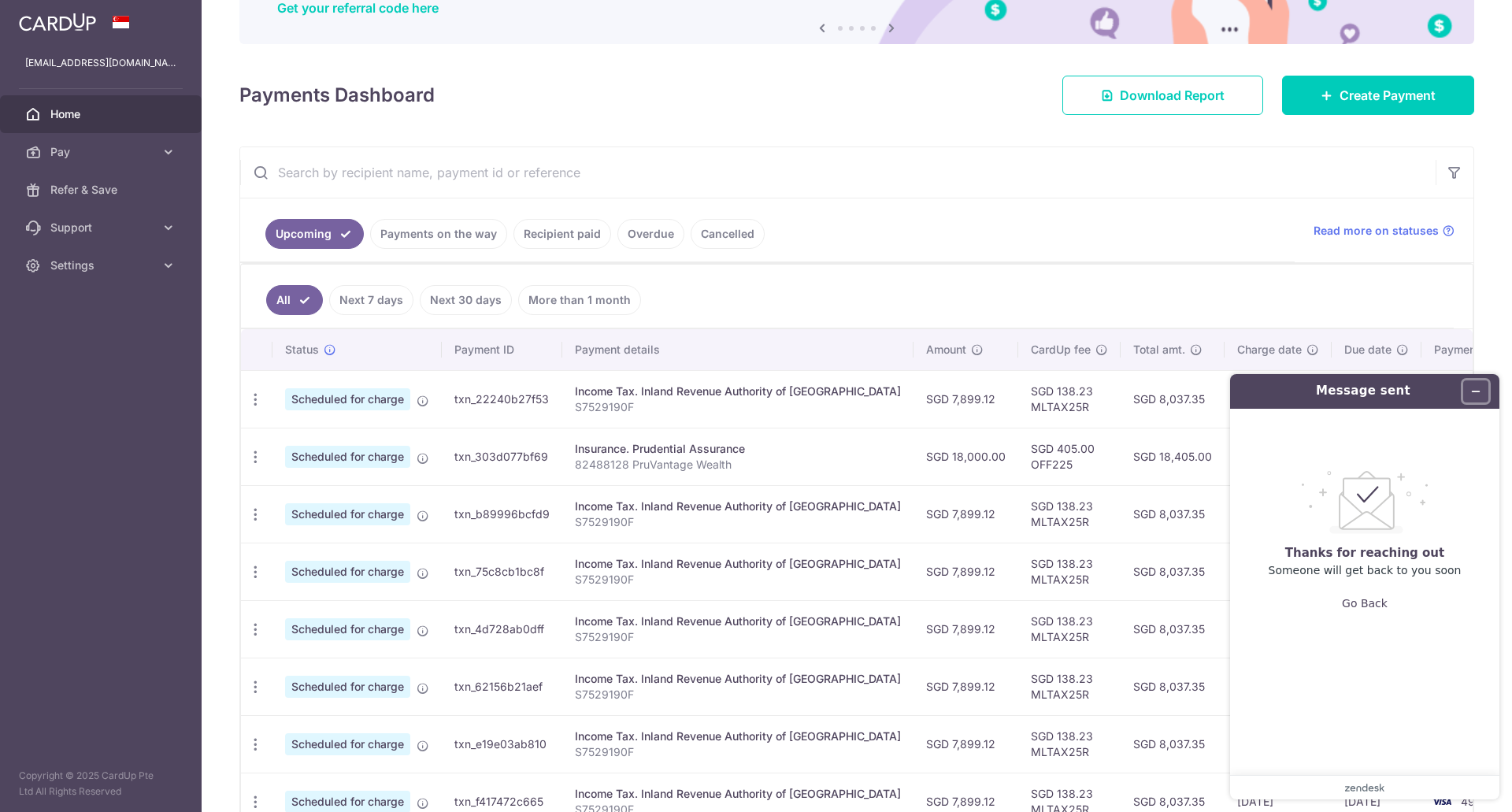
click at [1480, 390] on icon "Minimise widget" at bounding box center [1475, 391] width 11 height 11
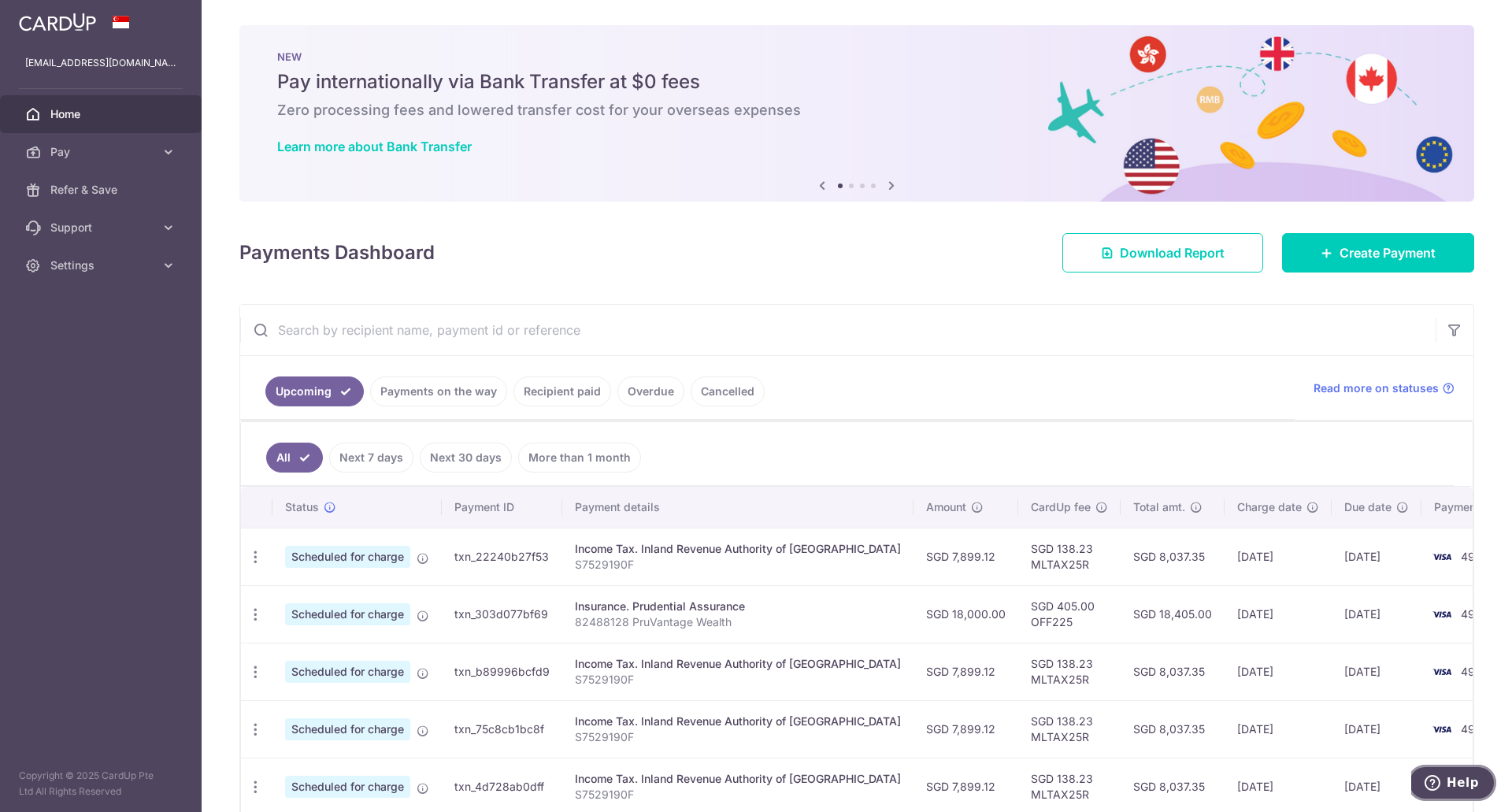
scroll to position [79, 0]
